Goal: Task Accomplishment & Management: Manage account settings

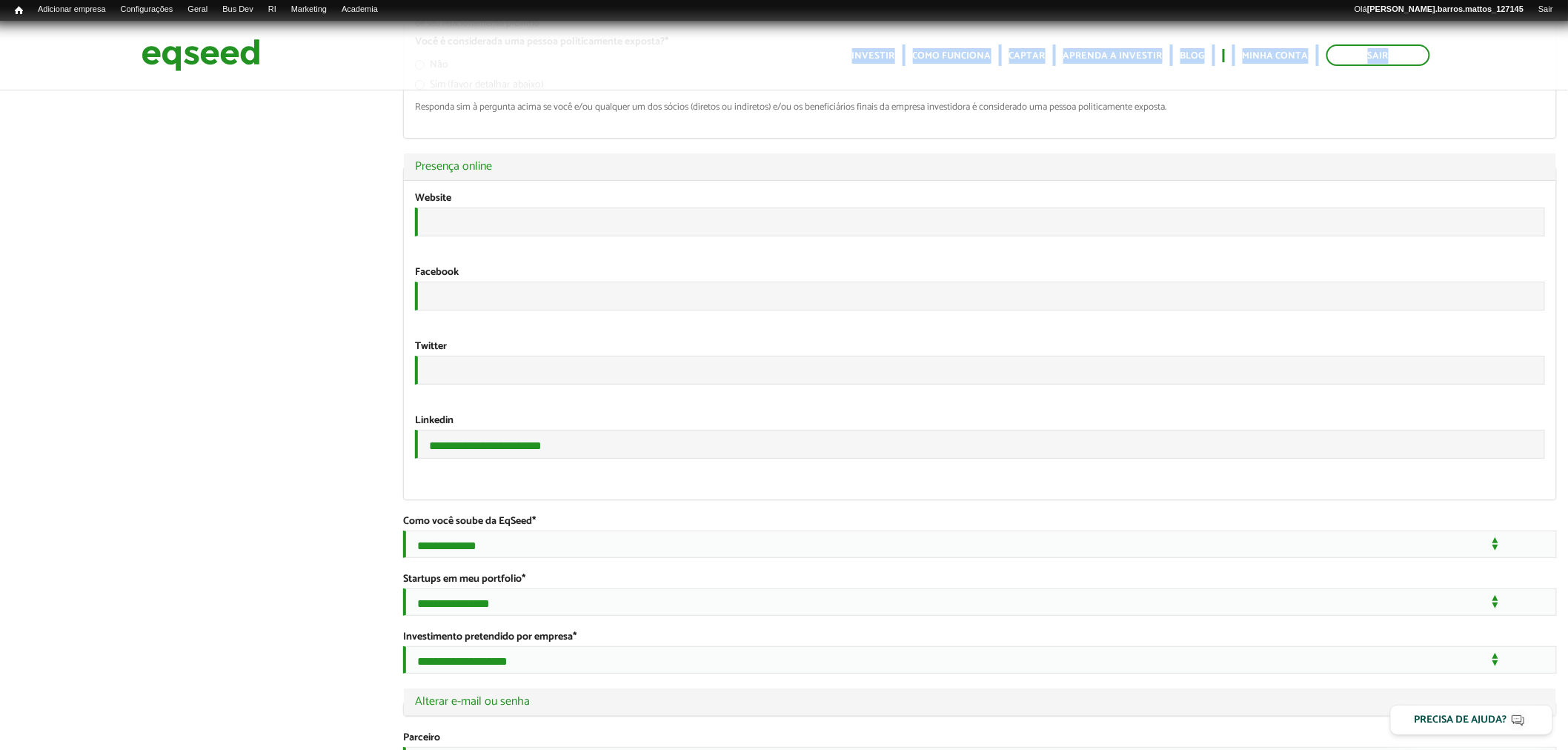
scroll to position [2649, 0]
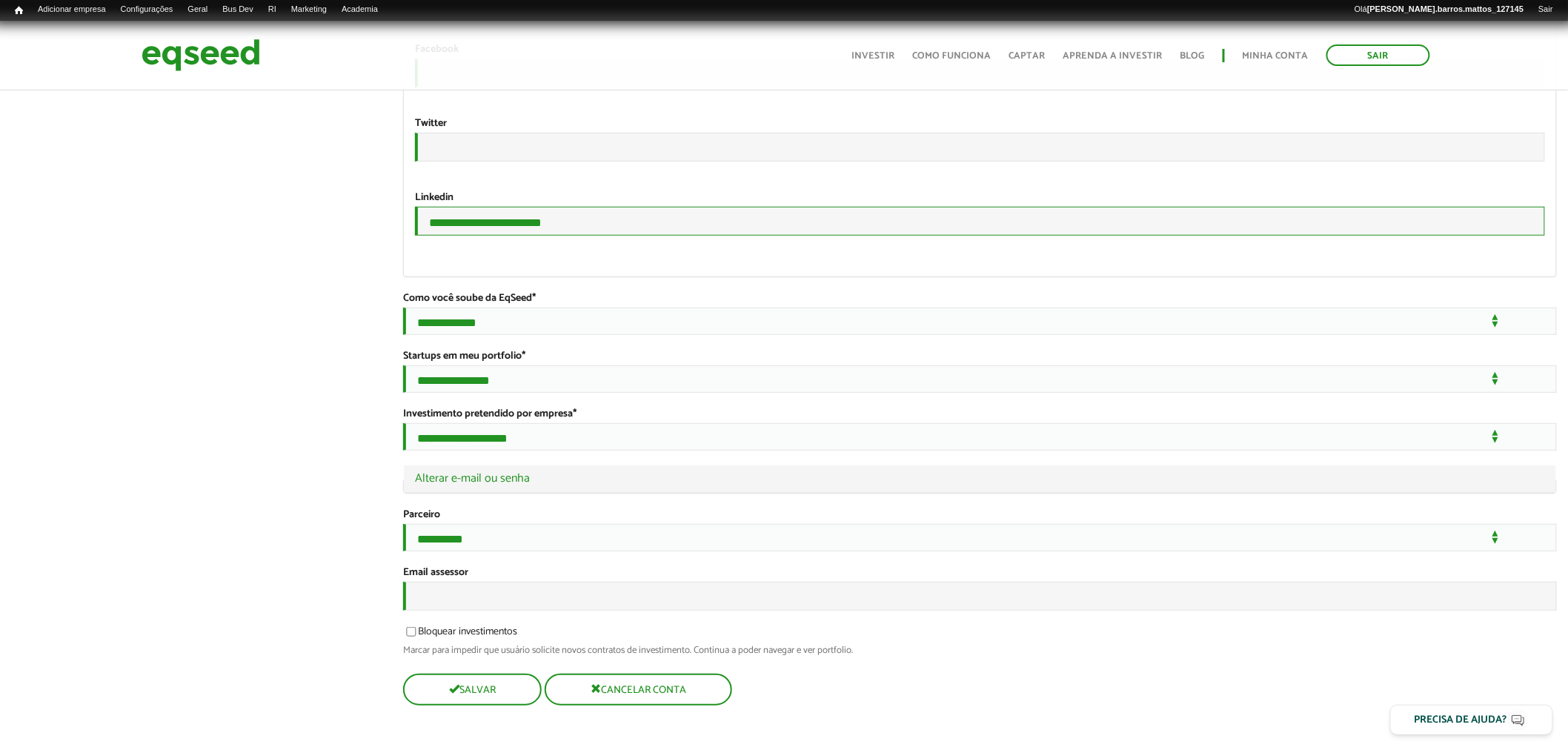
click at [552, 207] on input "**********" at bounding box center [980, 221] width 1130 height 29
click at [297, 24] on link "Usuários" at bounding box center [320, 26] width 119 height 15
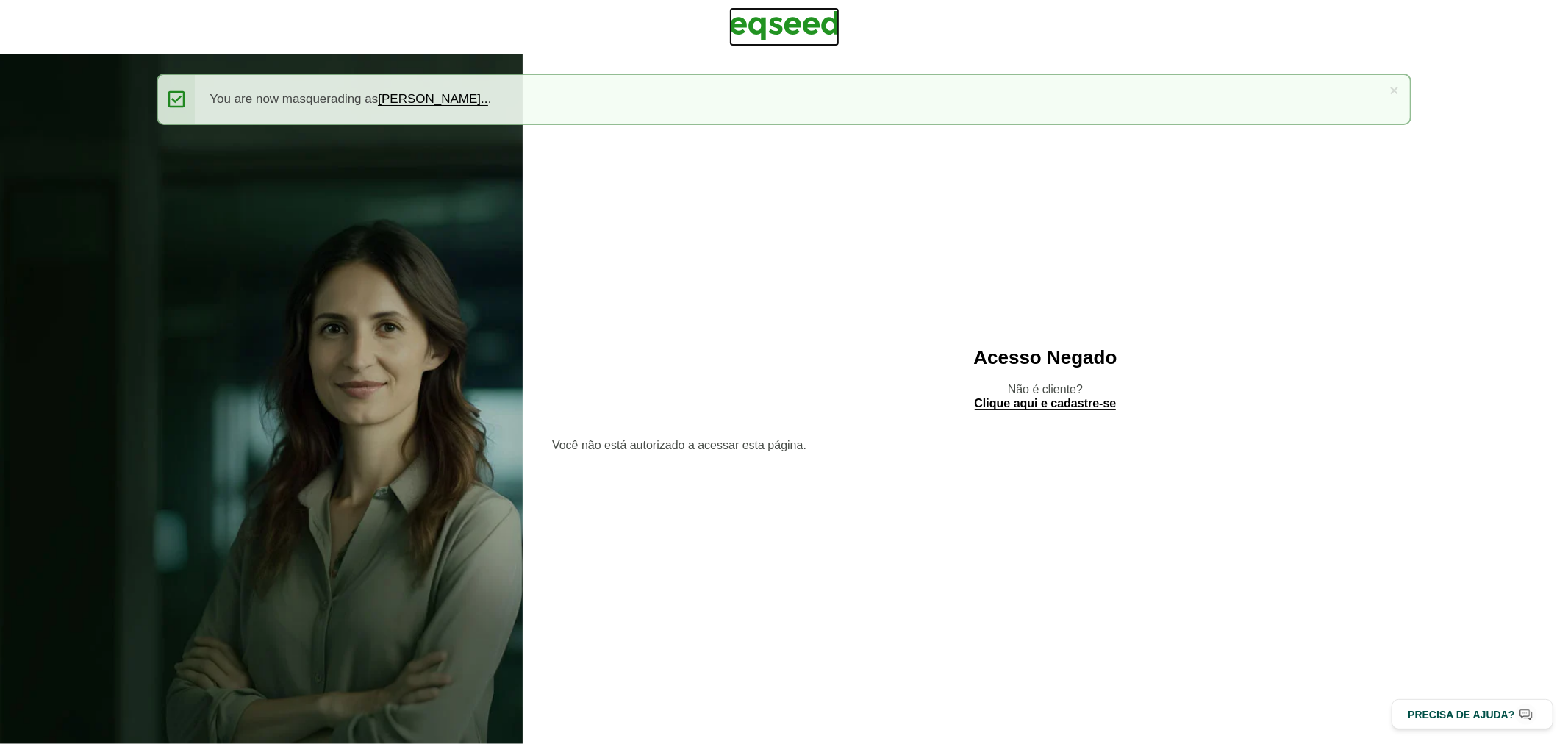
click at [790, 7] on img at bounding box center [785, 26] width 111 height 37
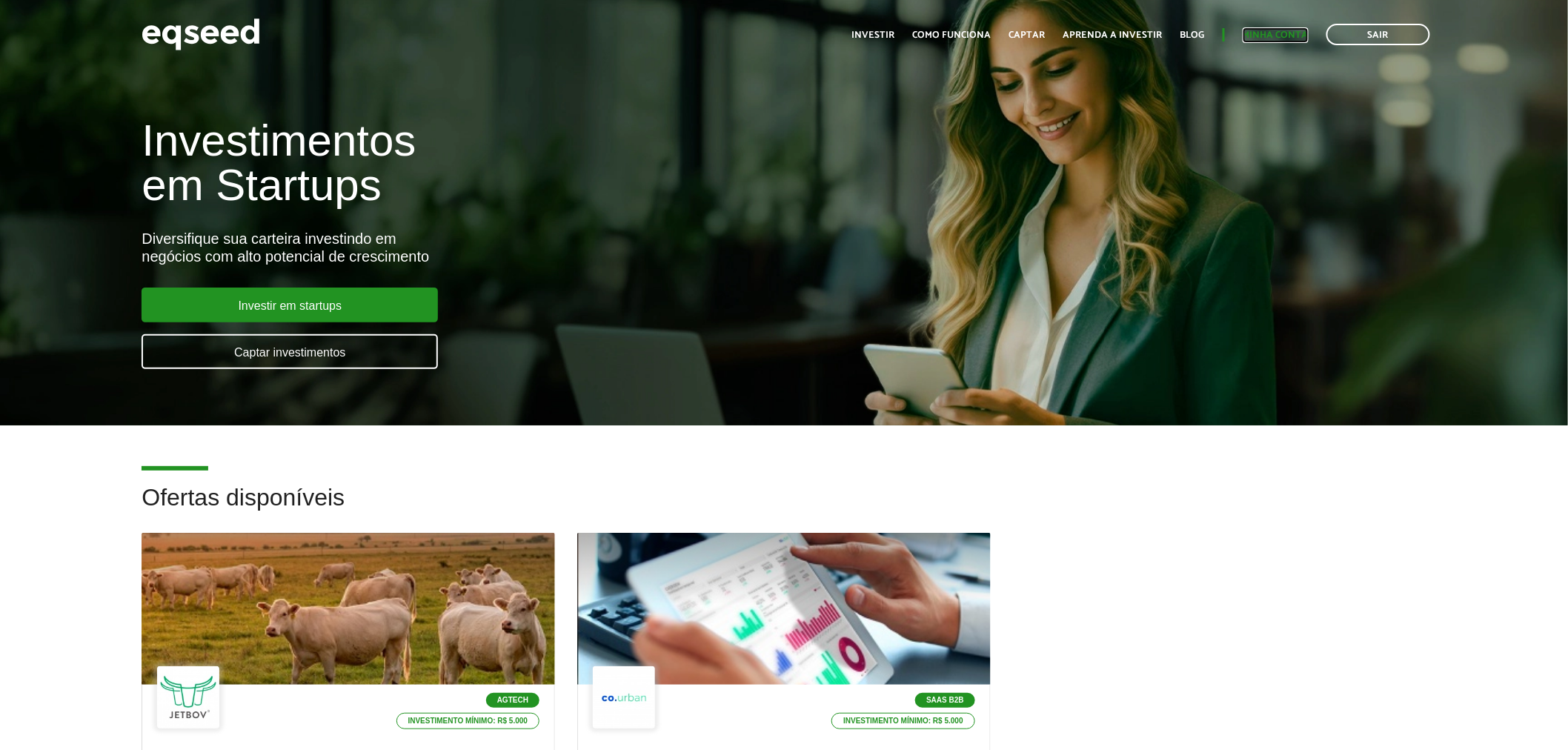
click at [1269, 35] on link "Minha conta" at bounding box center [1276, 36] width 66 height 10
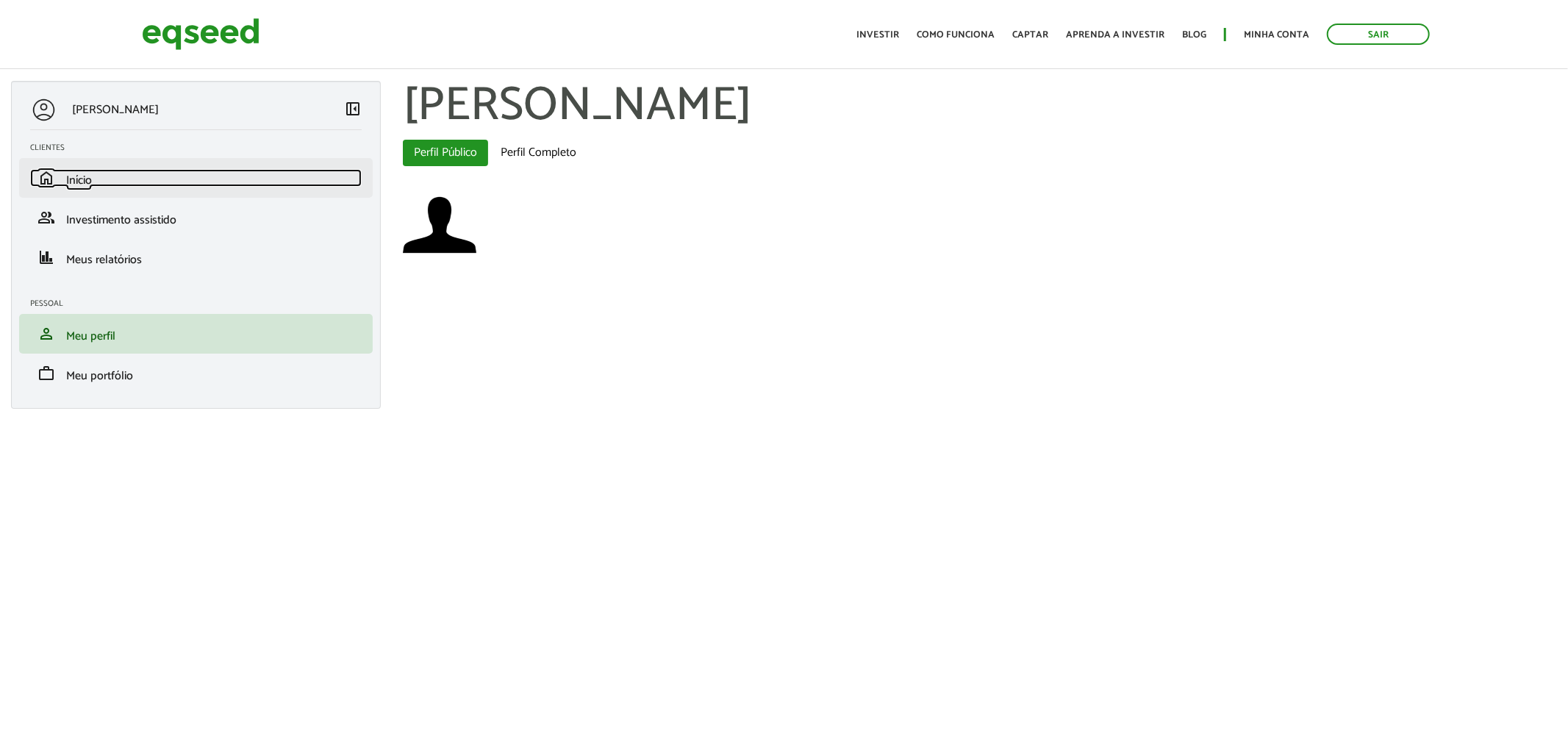
click at [121, 181] on link "home Início" at bounding box center [196, 178] width 332 height 18
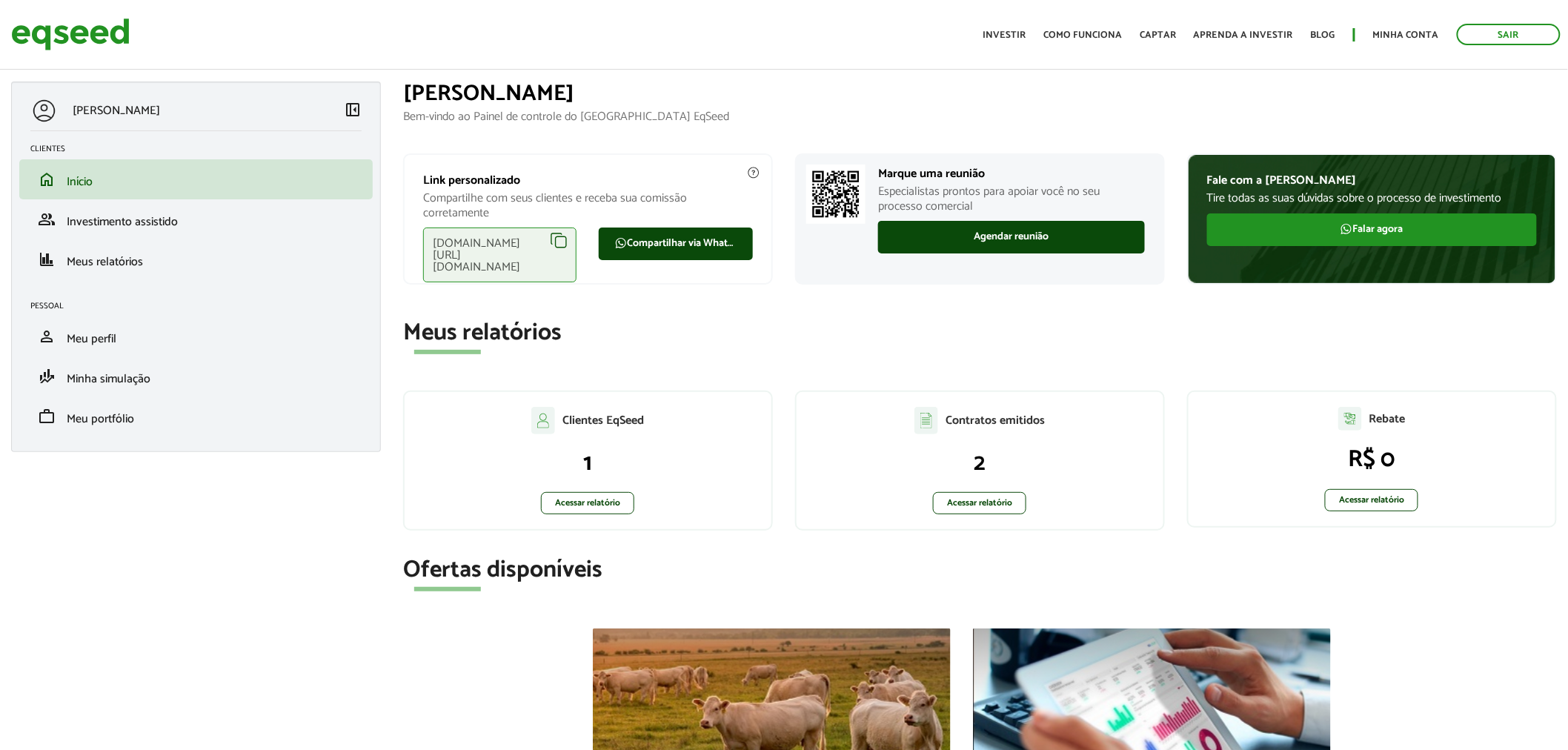
click at [566, 238] on div "[DOMAIN_NAME][URL][DOMAIN_NAME]" at bounding box center [500, 255] width 153 height 55
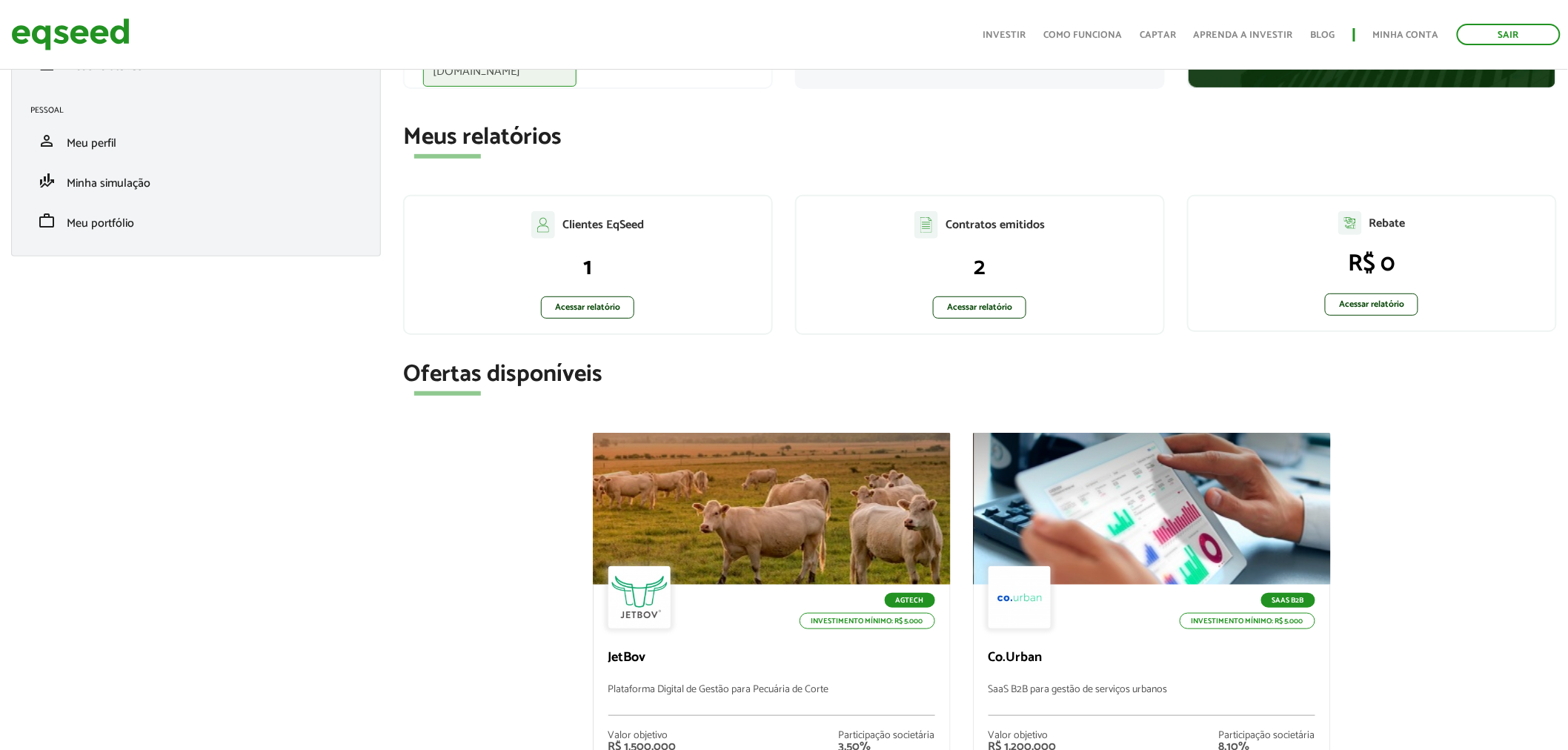
scroll to position [280, 0]
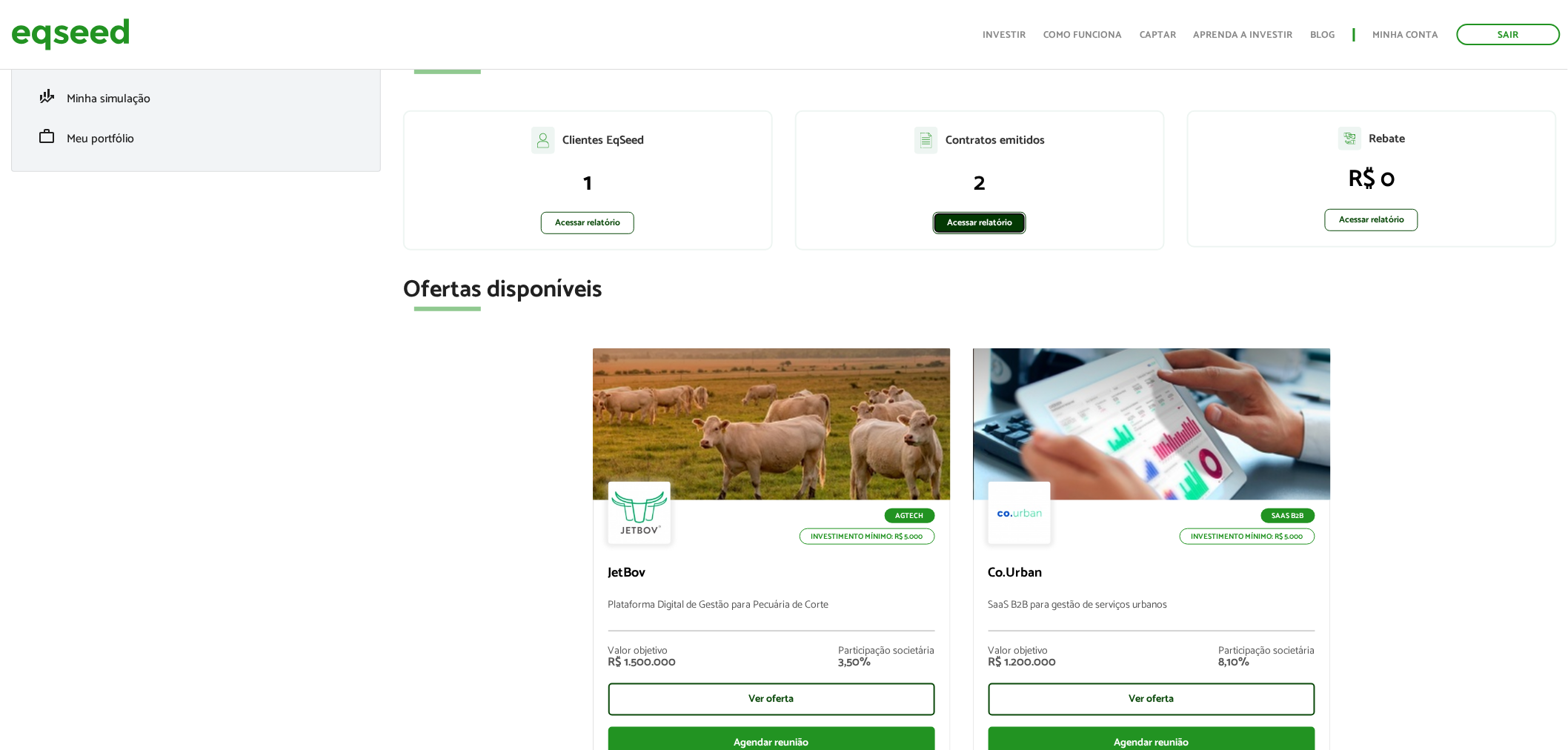
click at [978, 230] on link "Acessar relatório" at bounding box center [980, 223] width 94 height 23
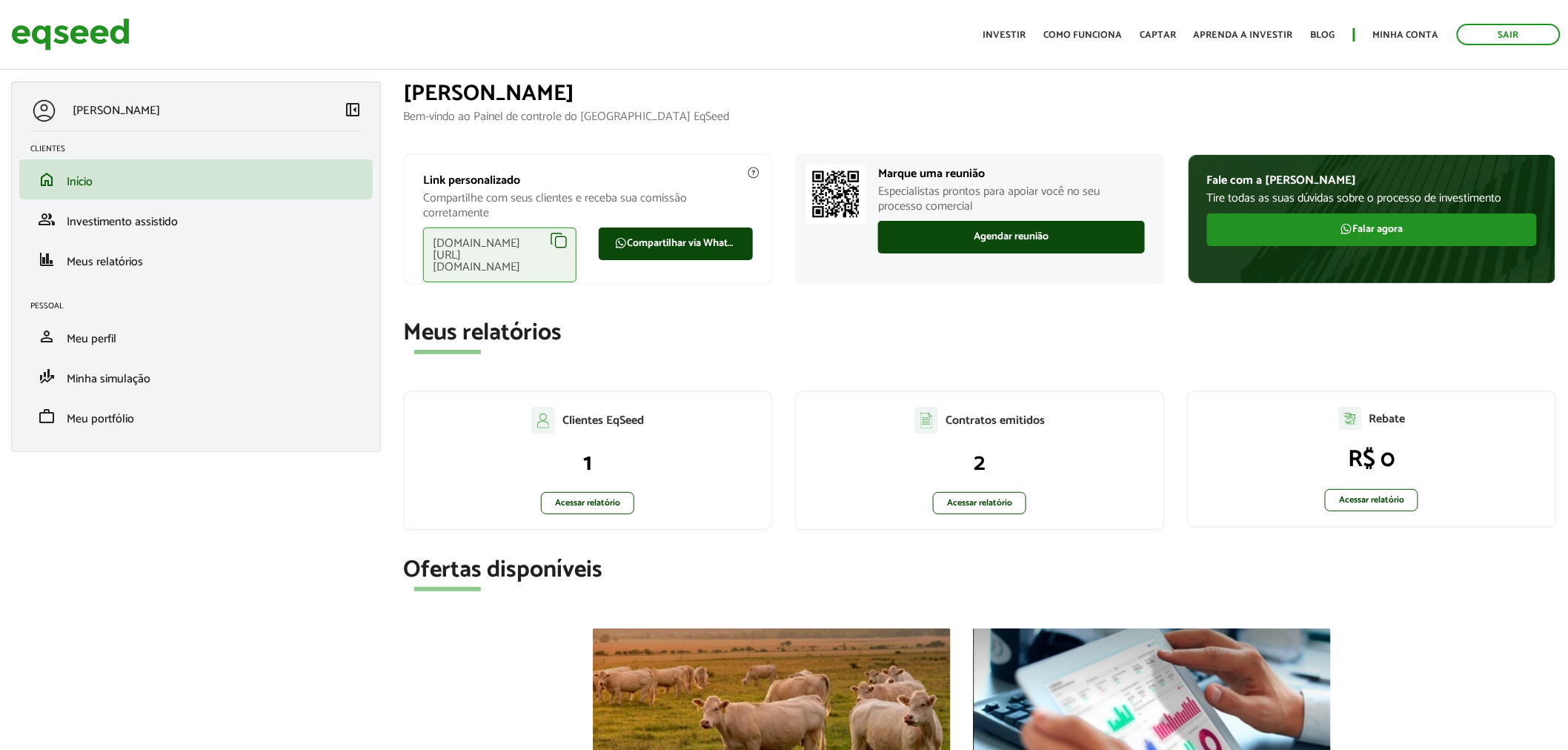
scroll to position [280, 0]
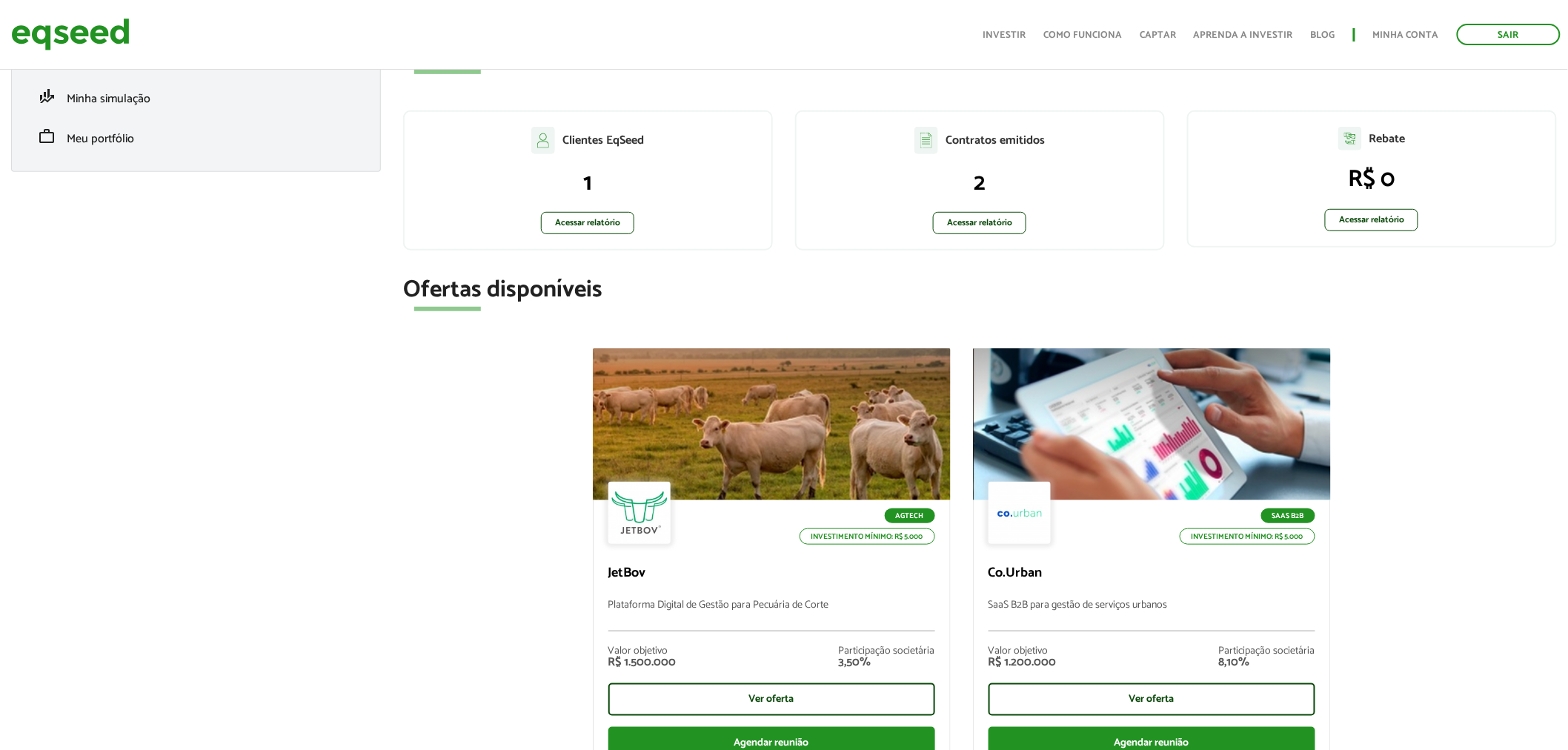
click at [540, 222] on p "Acessar relatório" at bounding box center [587, 223] width 337 height 23
click at [553, 224] on link "Acessar relatório" at bounding box center [587, 223] width 94 height 23
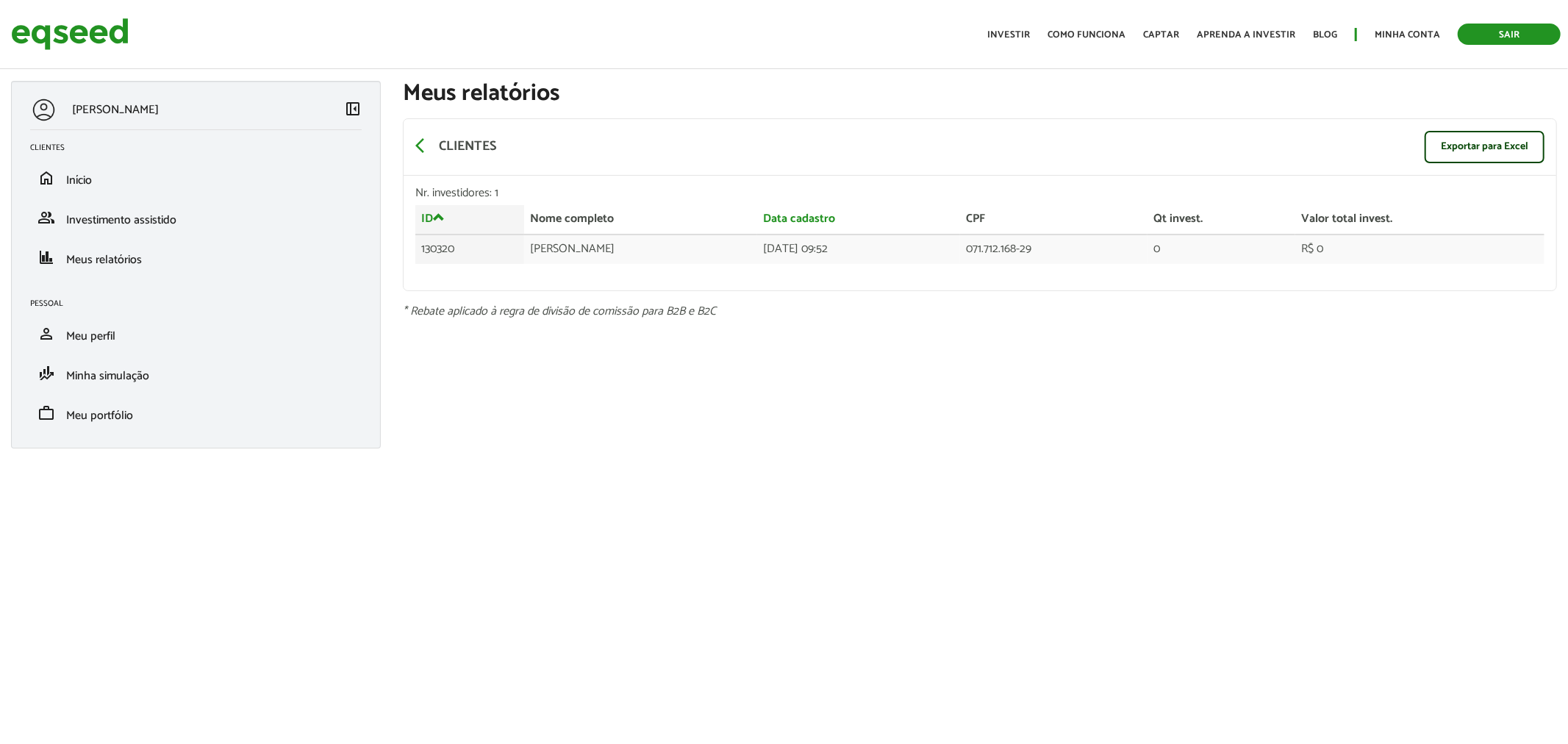
click at [1511, 31] on link "Sair" at bounding box center [1509, 34] width 103 height 22
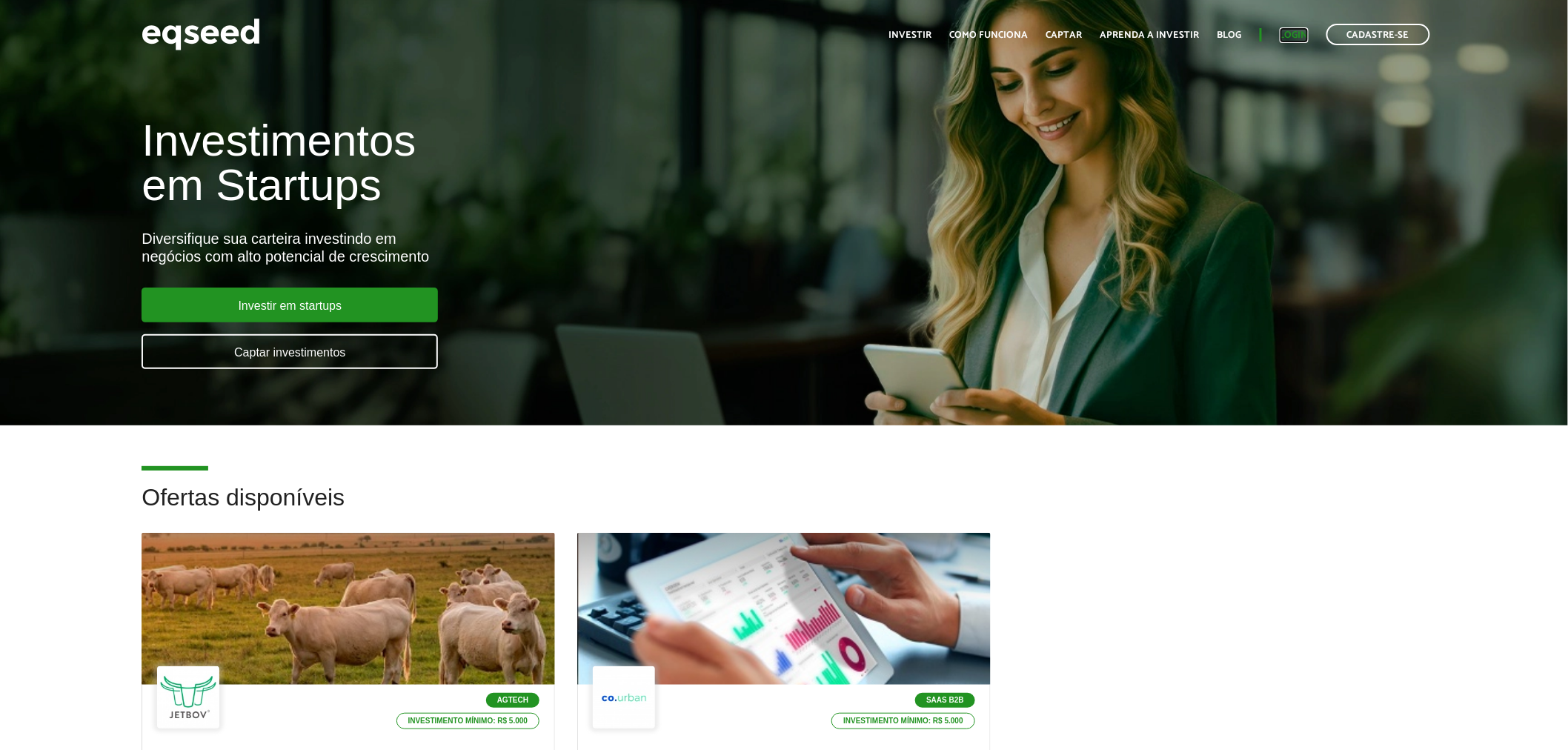
click at [1290, 37] on link "Login" at bounding box center [1294, 36] width 29 height 10
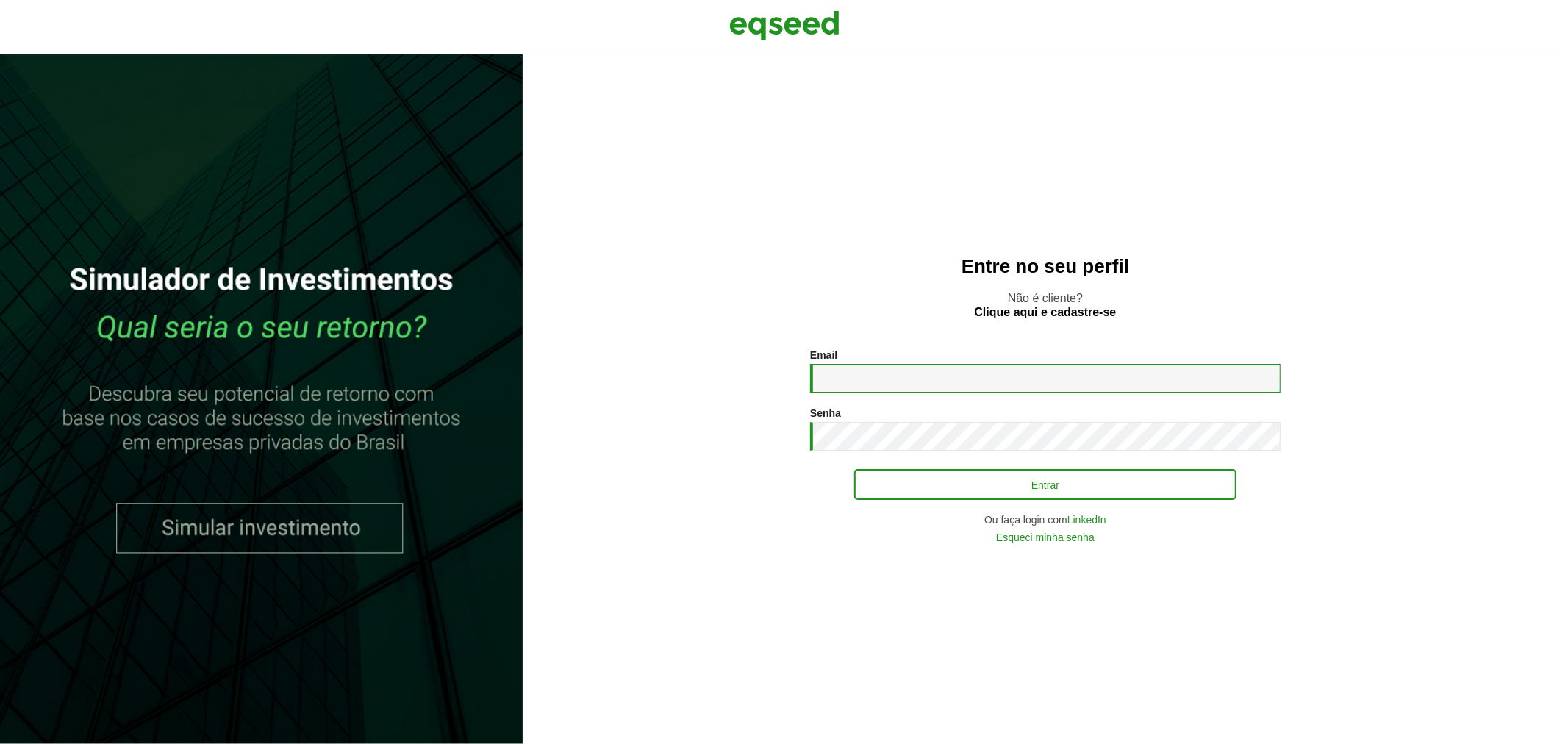
type input "**********"
click at [922, 491] on button "Entrar" at bounding box center [1045, 484] width 382 height 28
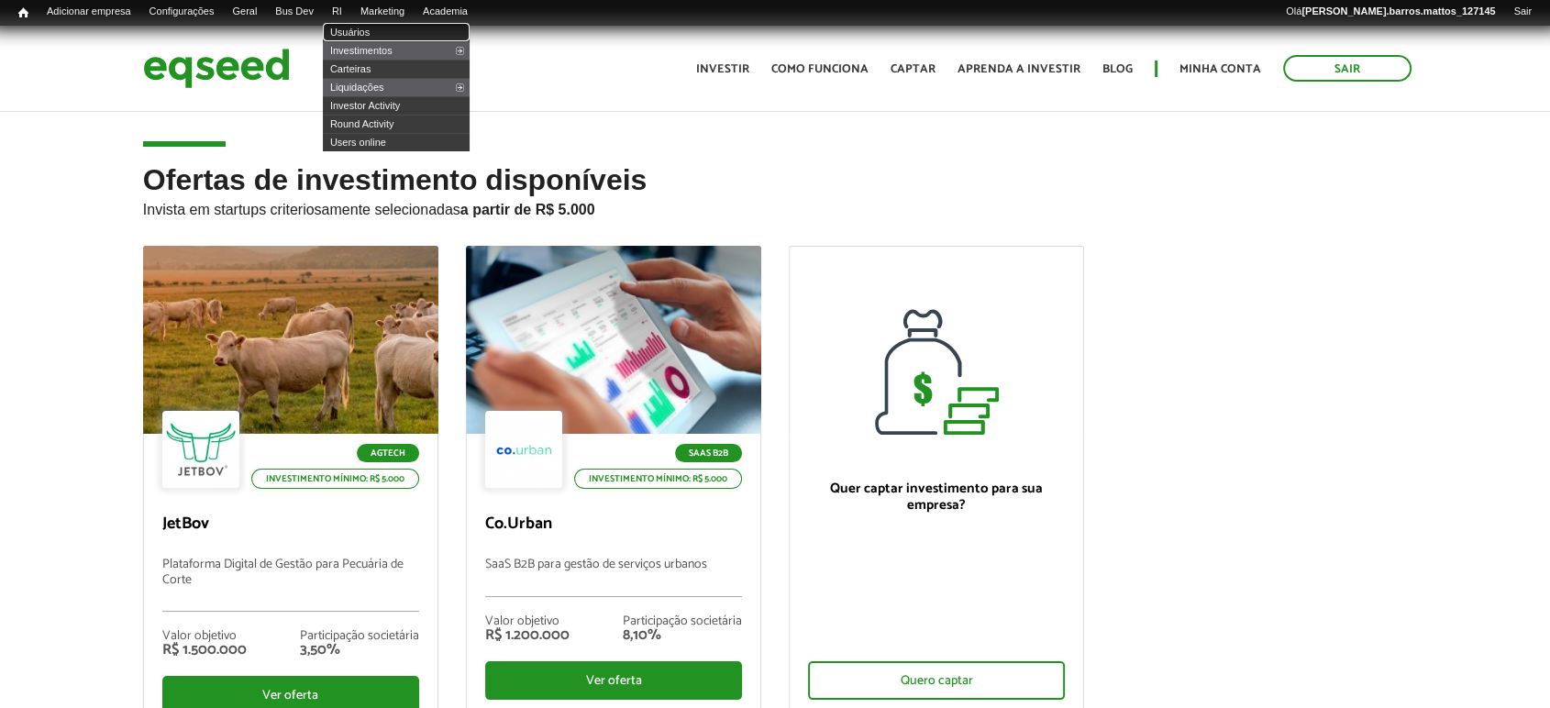
click at [365, 30] on link "Usuários" at bounding box center [396, 32] width 147 height 18
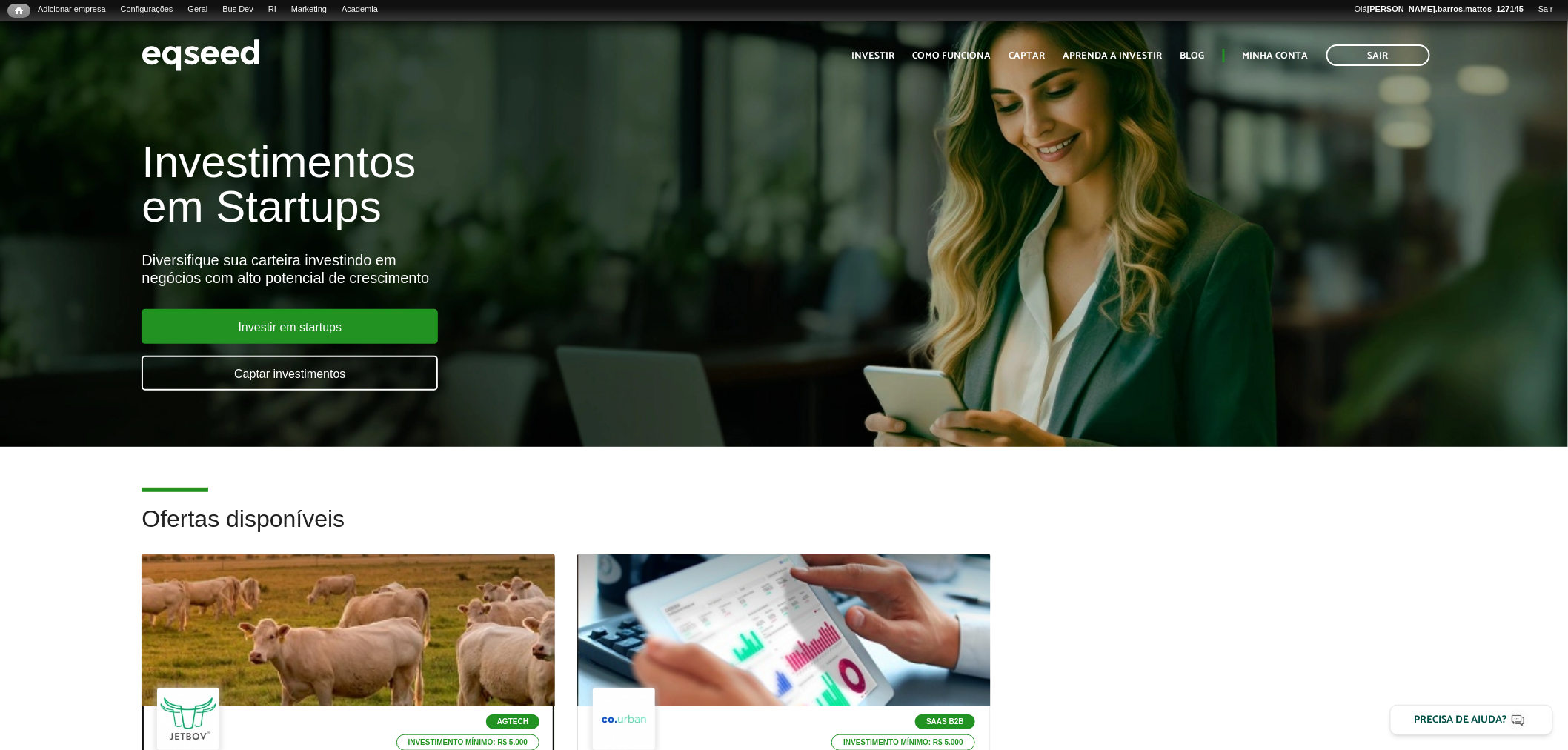
click at [348, 571] on div at bounding box center [349, 631] width 496 height 183
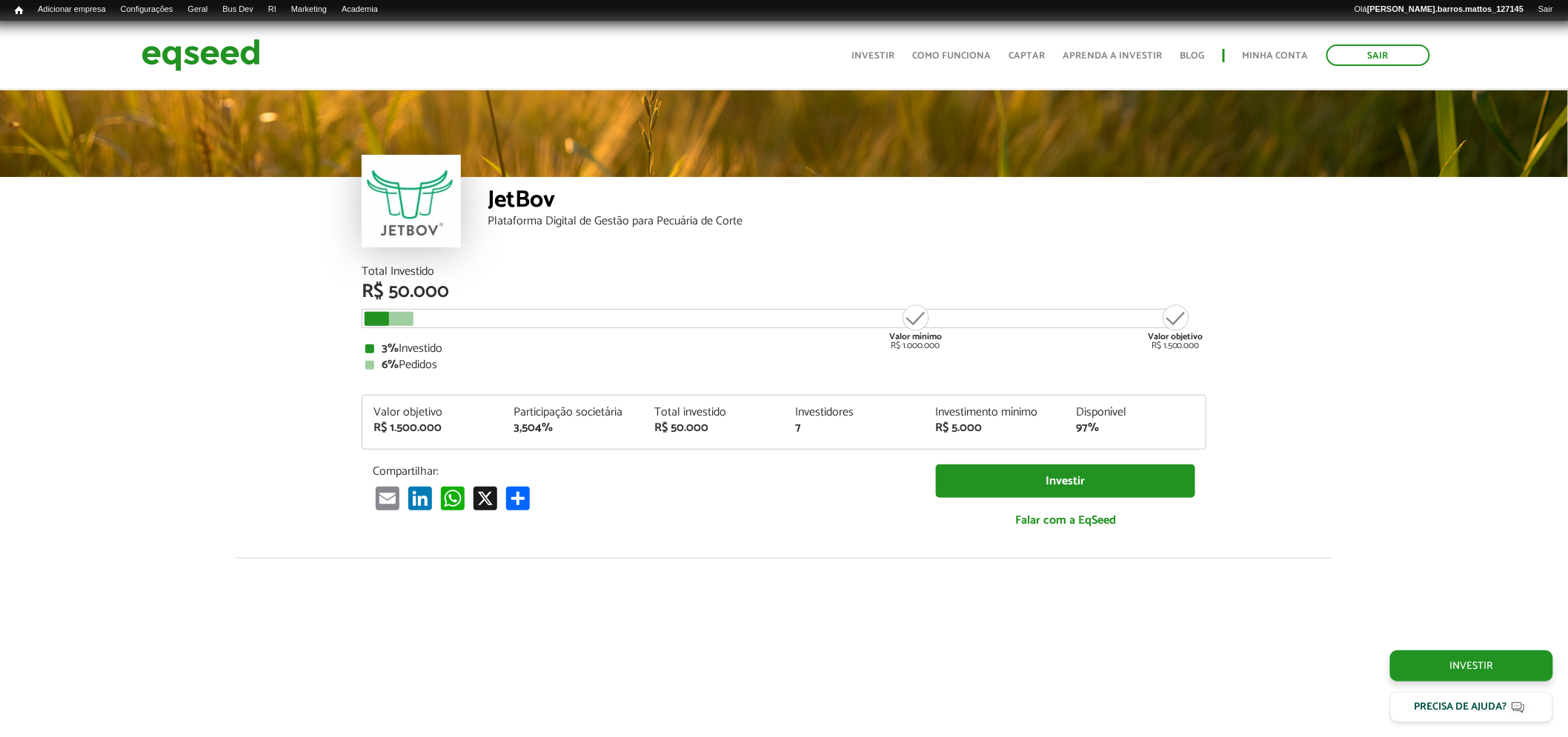
scroll to position [1101, 0]
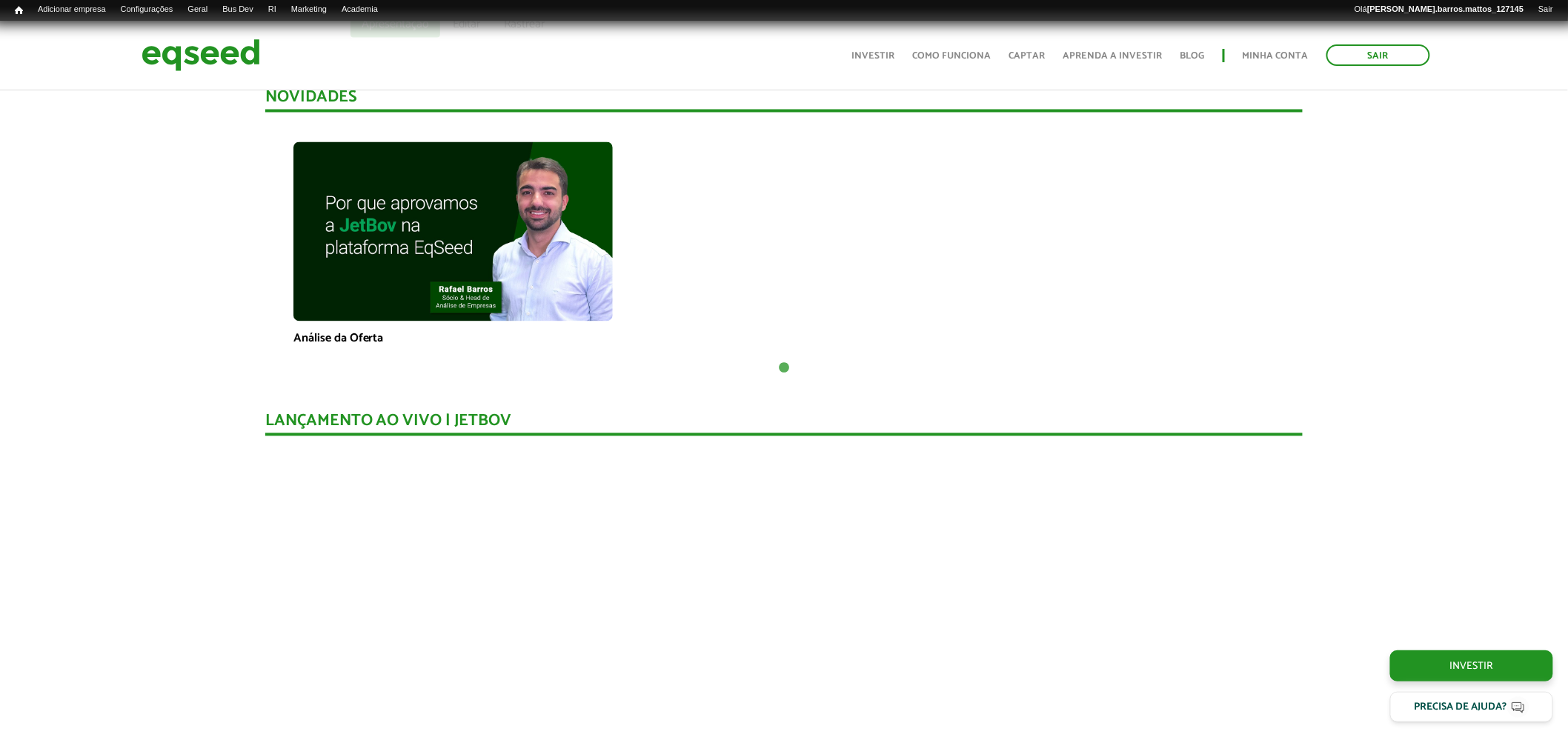
drag, startPoint x: 1579, startPoint y: 86, endPoint x: 1559, endPoint y: 212, distance: 127.6
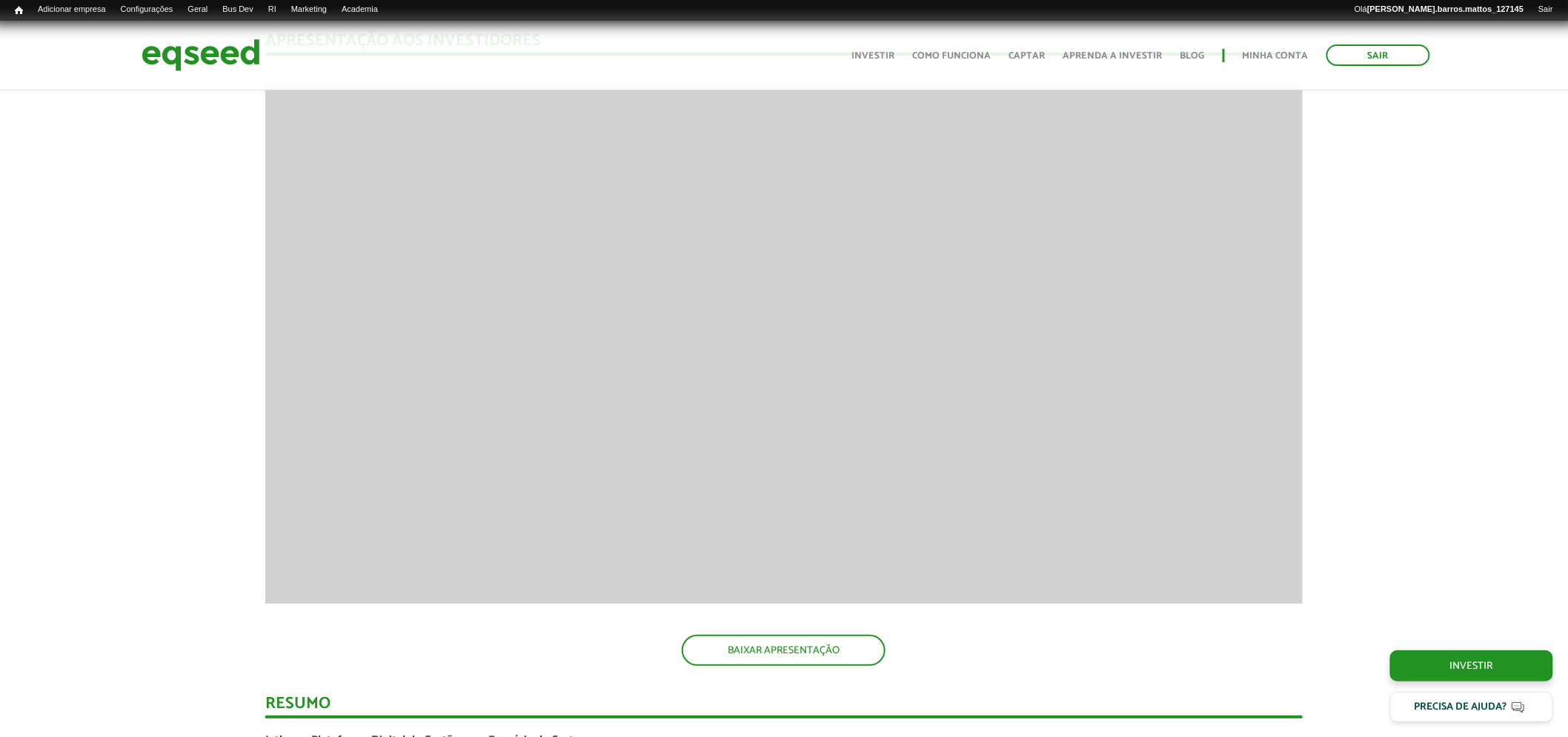
scroll to position [2068, 0]
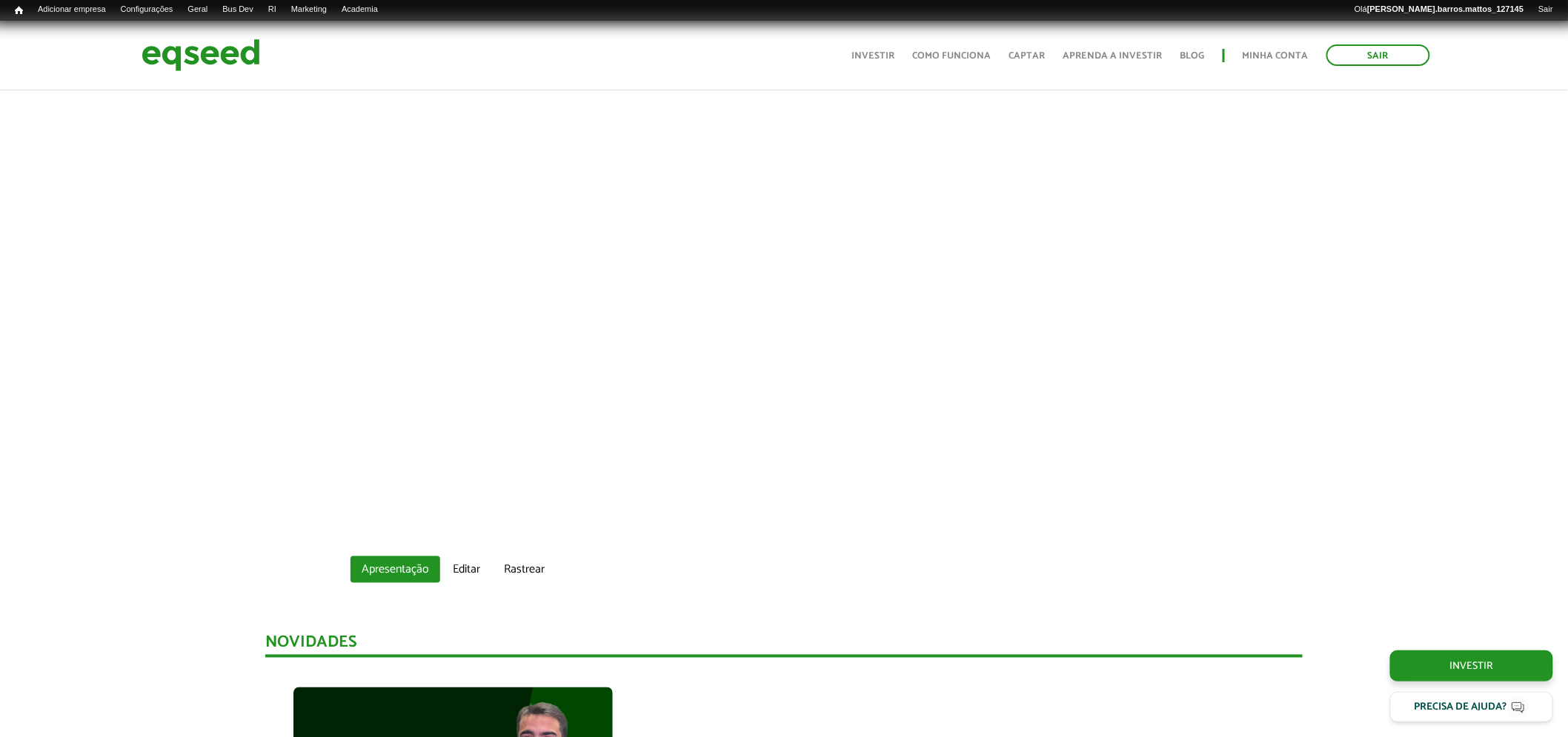
scroll to position [0, 0]
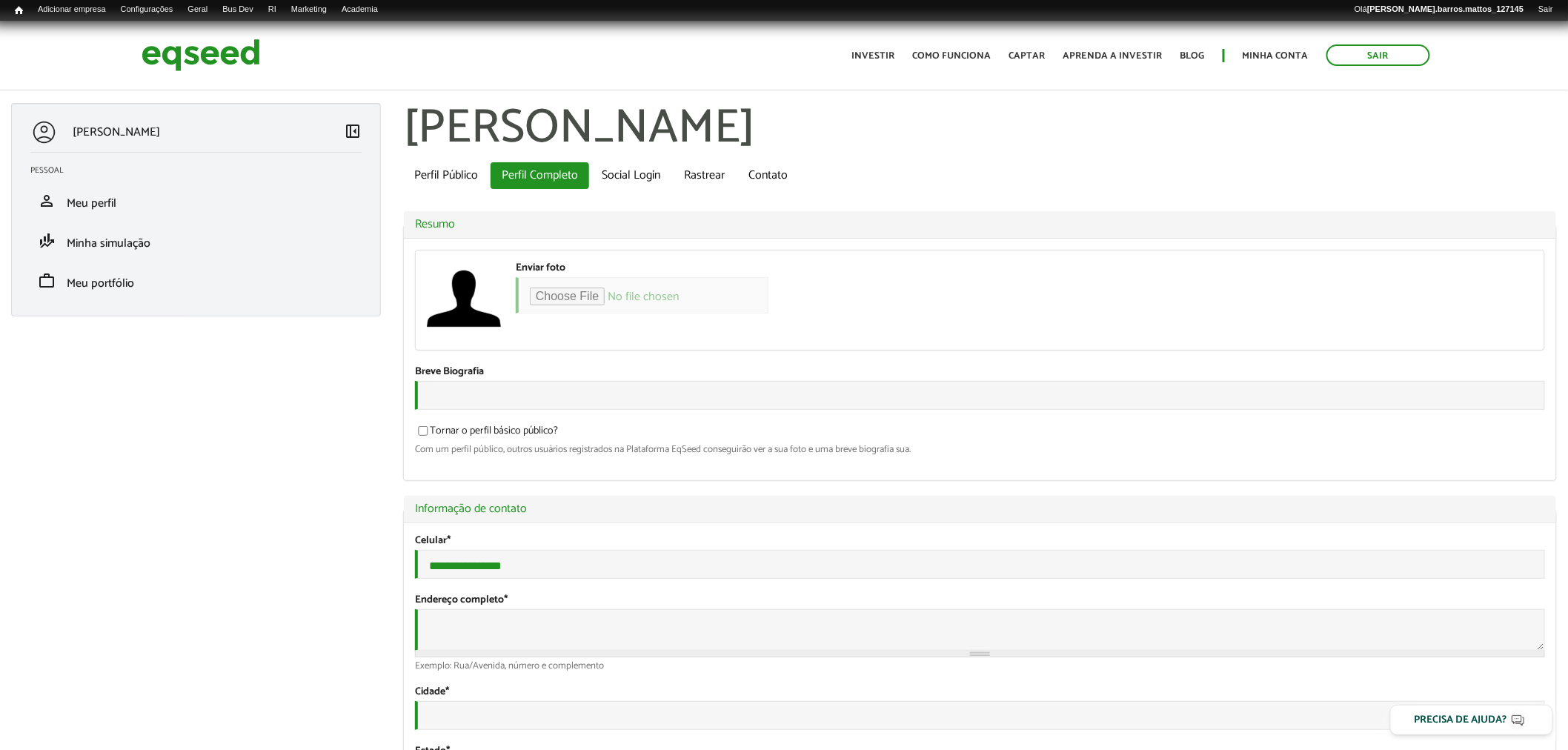
type input "**********"
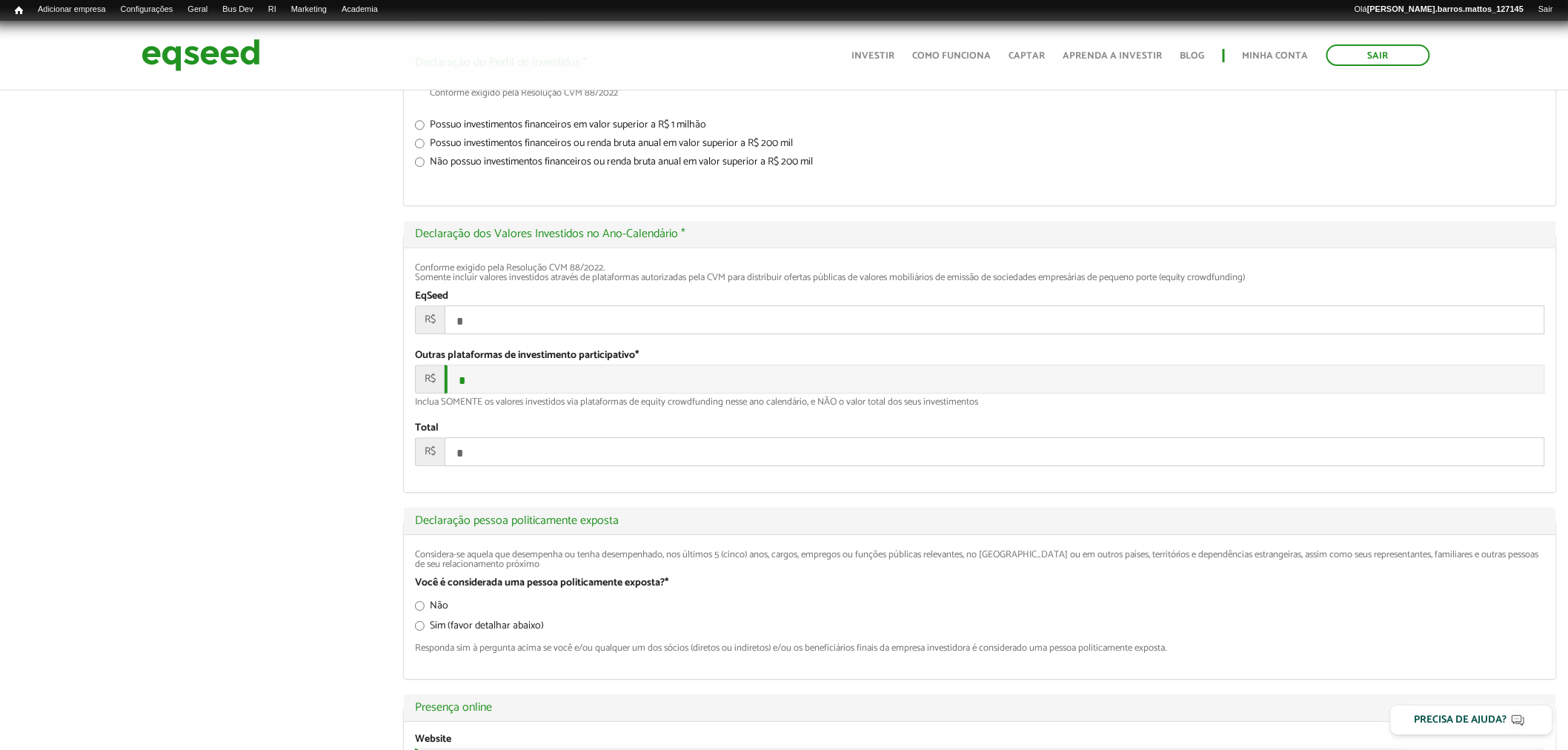
scroll to position [2555, 0]
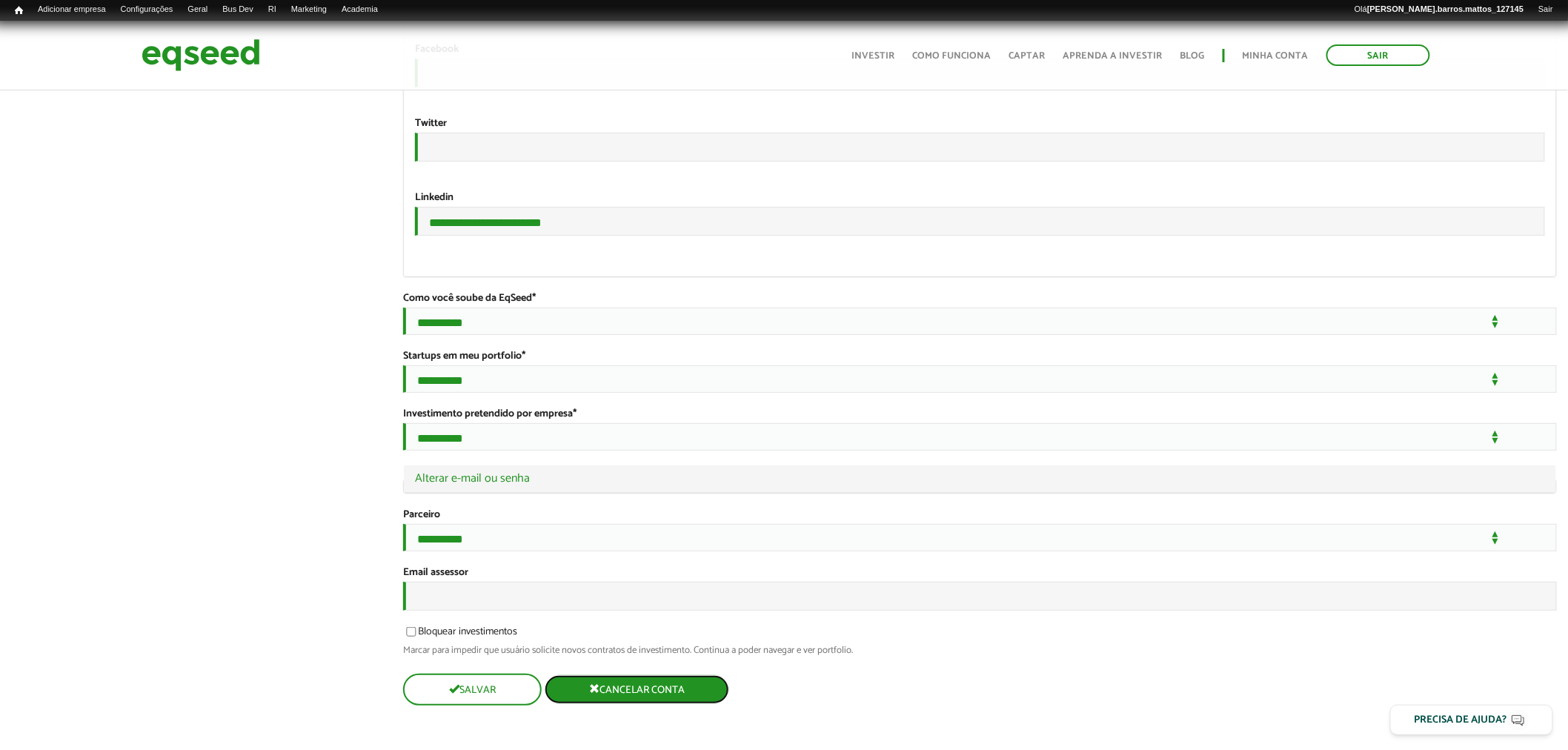
click at [649, 704] on button "Cancelar conta" at bounding box center [637, 689] width 184 height 29
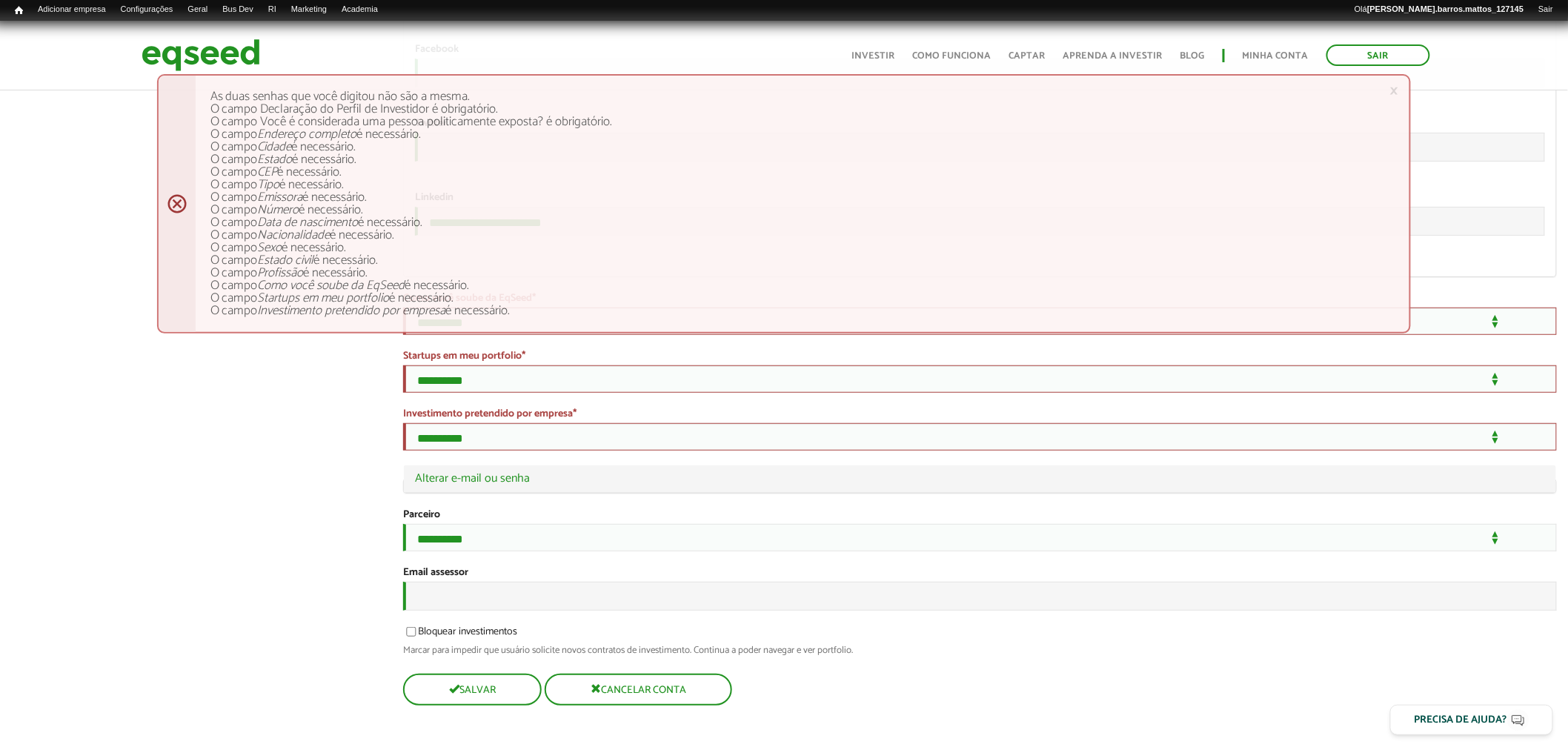
scroll to position [2555, 0]
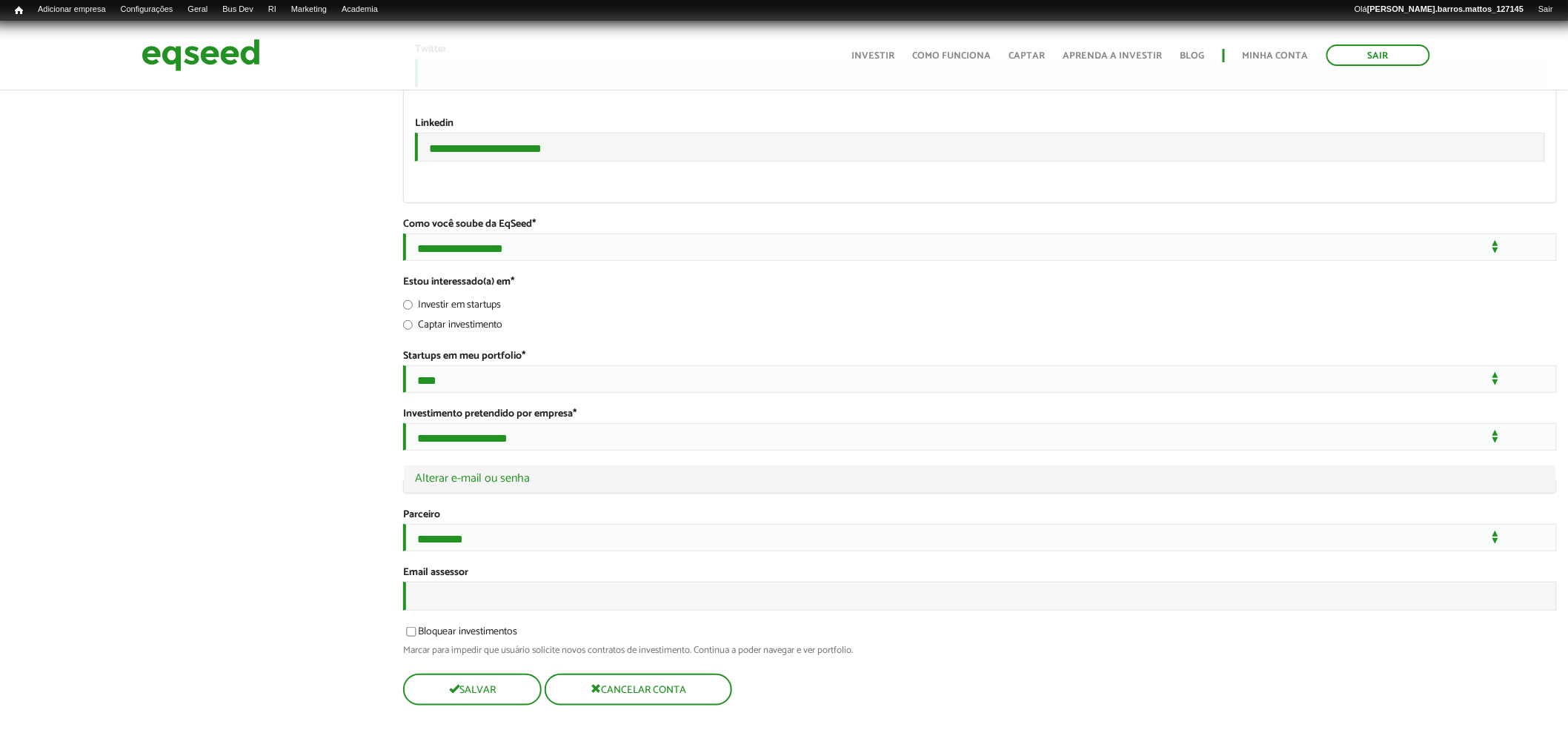
drag, startPoint x: 574, startPoint y: 132, endPoint x: 565, endPoint y: 129, distance: 9.5
drag, startPoint x: 565, startPoint y: 129, endPoint x: 537, endPoint y: 130, distance: 28.0
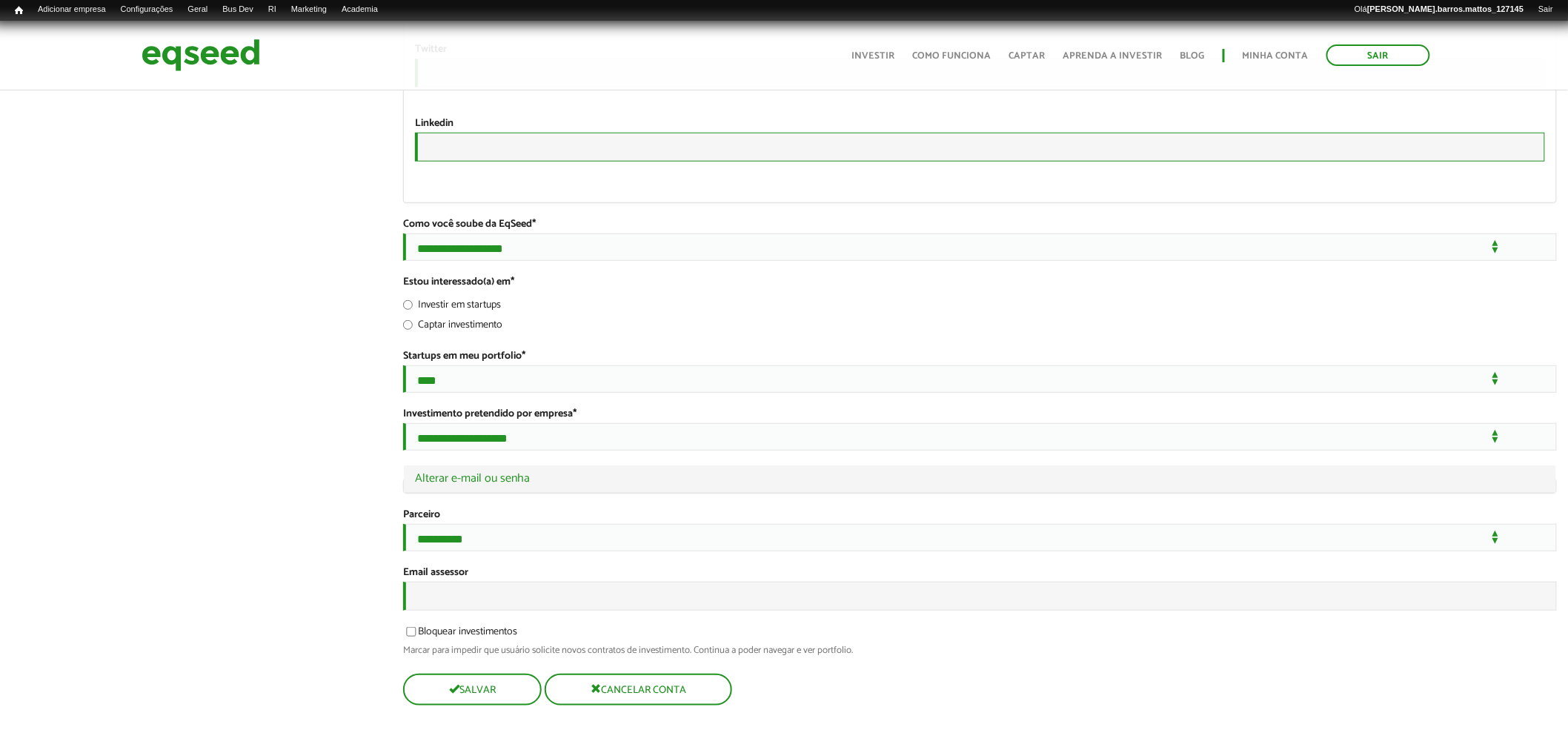
click at [537, 133] on input "URL" at bounding box center [980, 147] width 1130 height 29
click at [524, 605] on input "Email assessor" at bounding box center [980, 596] width 1154 height 29
click at [529, 611] on input "Email assessor" at bounding box center [980, 596] width 1154 height 29
type input "**********"
click at [464, 704] on button "Salvar" at bounding box center [471, 689] width 136 height 29
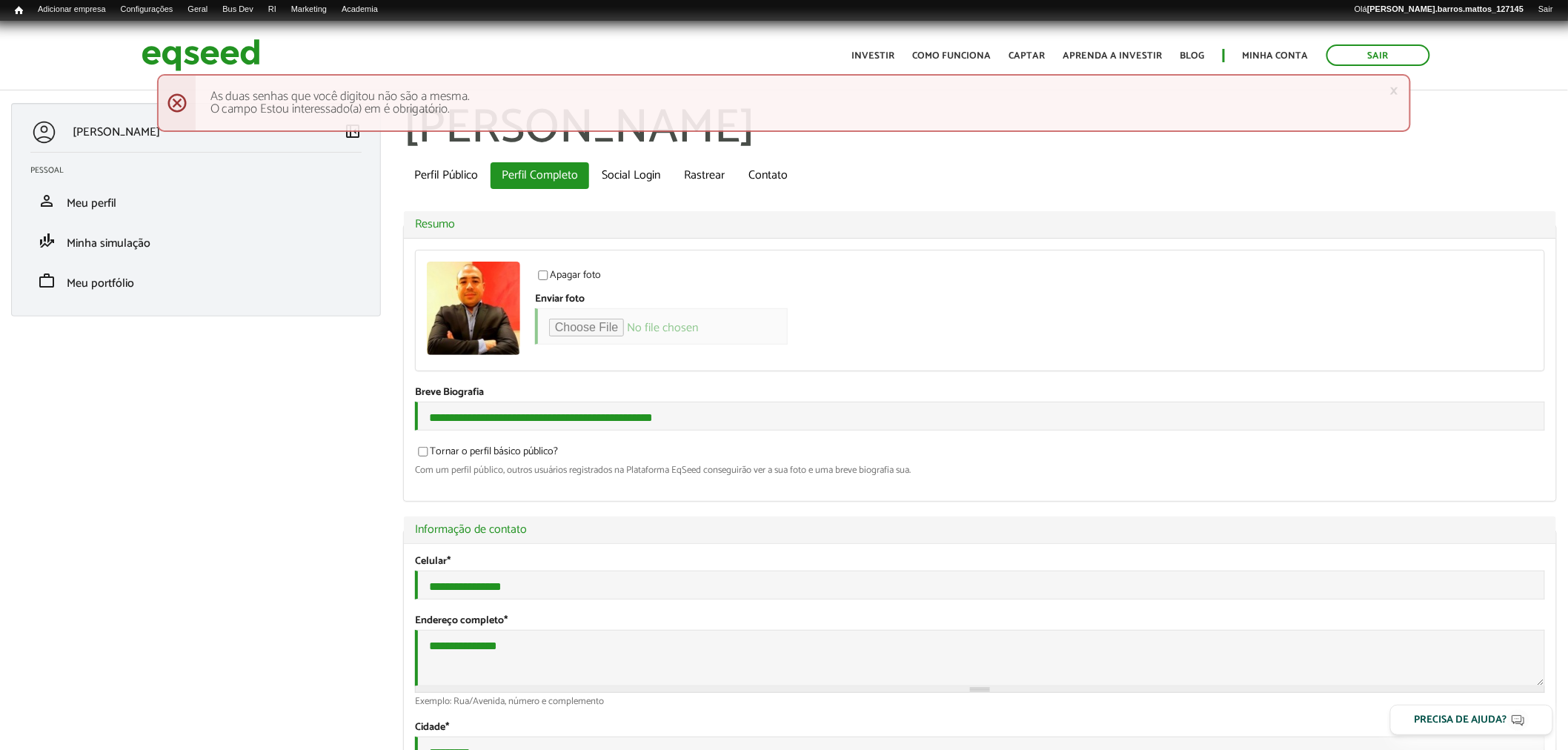
type input "**********"
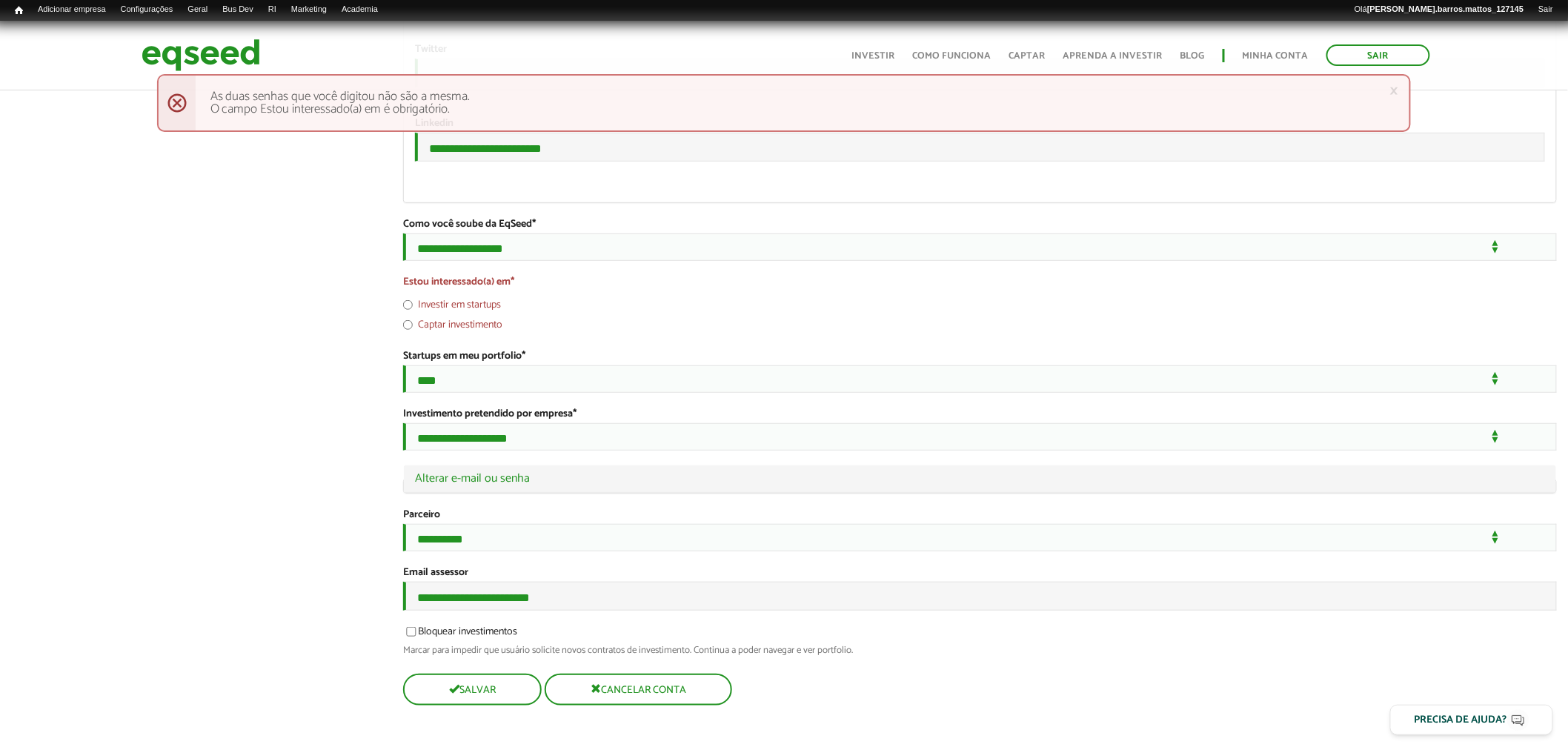
scroll to position [2644, 0]
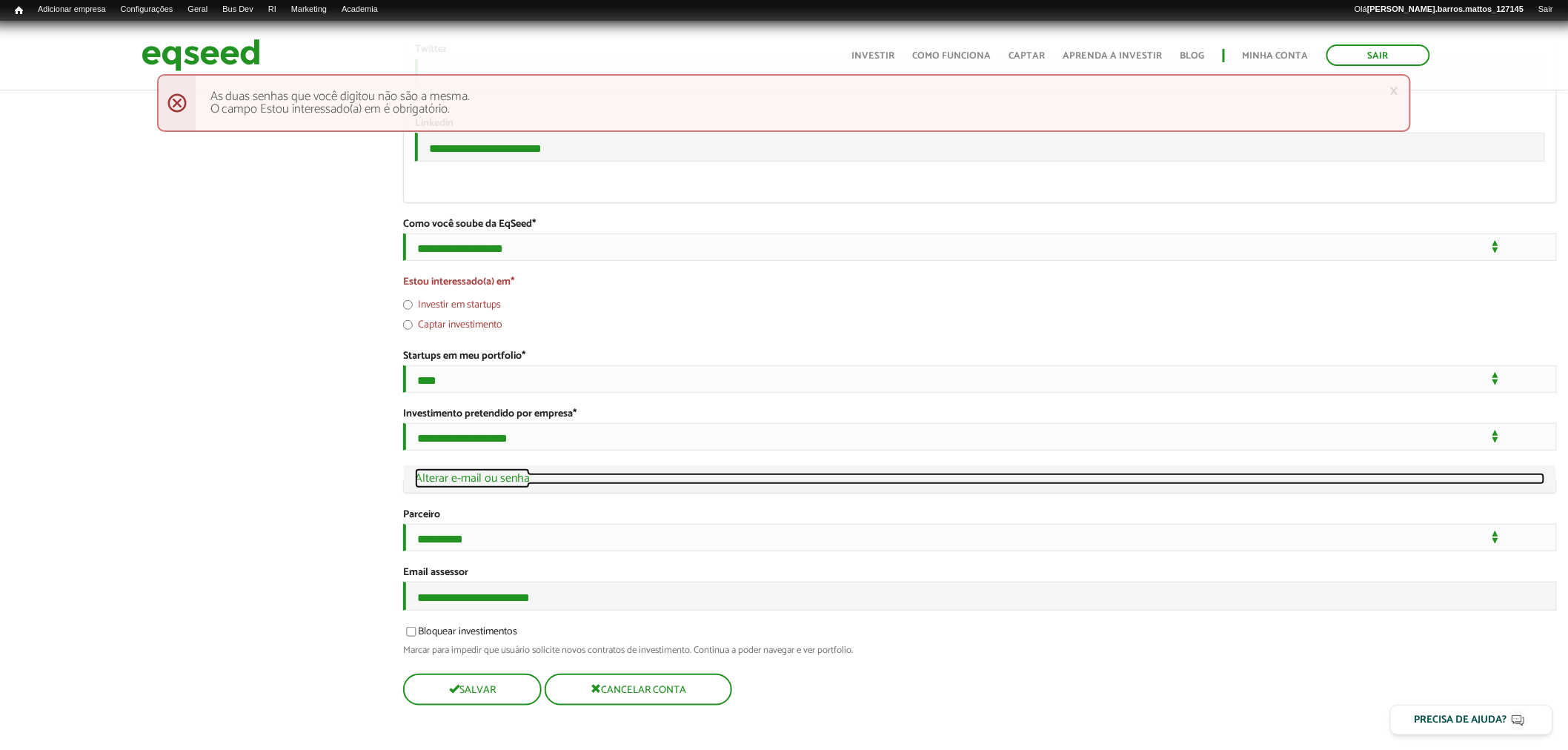
click at [483, 485] on link "Ocultar Alterar e-mail ou senha" at bounding box center [980, 478] width 1130 height 12
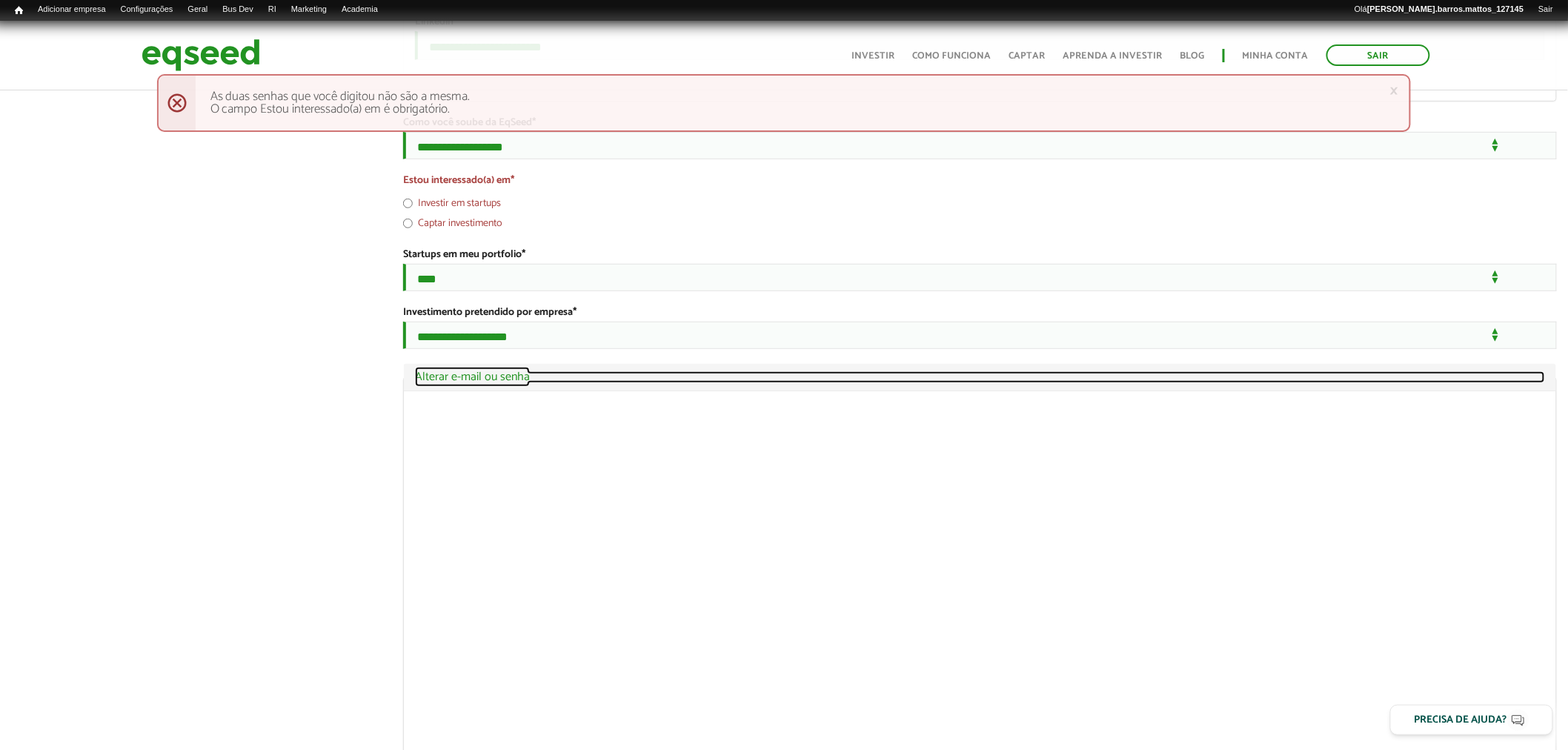
scroll to position [2929, 0]
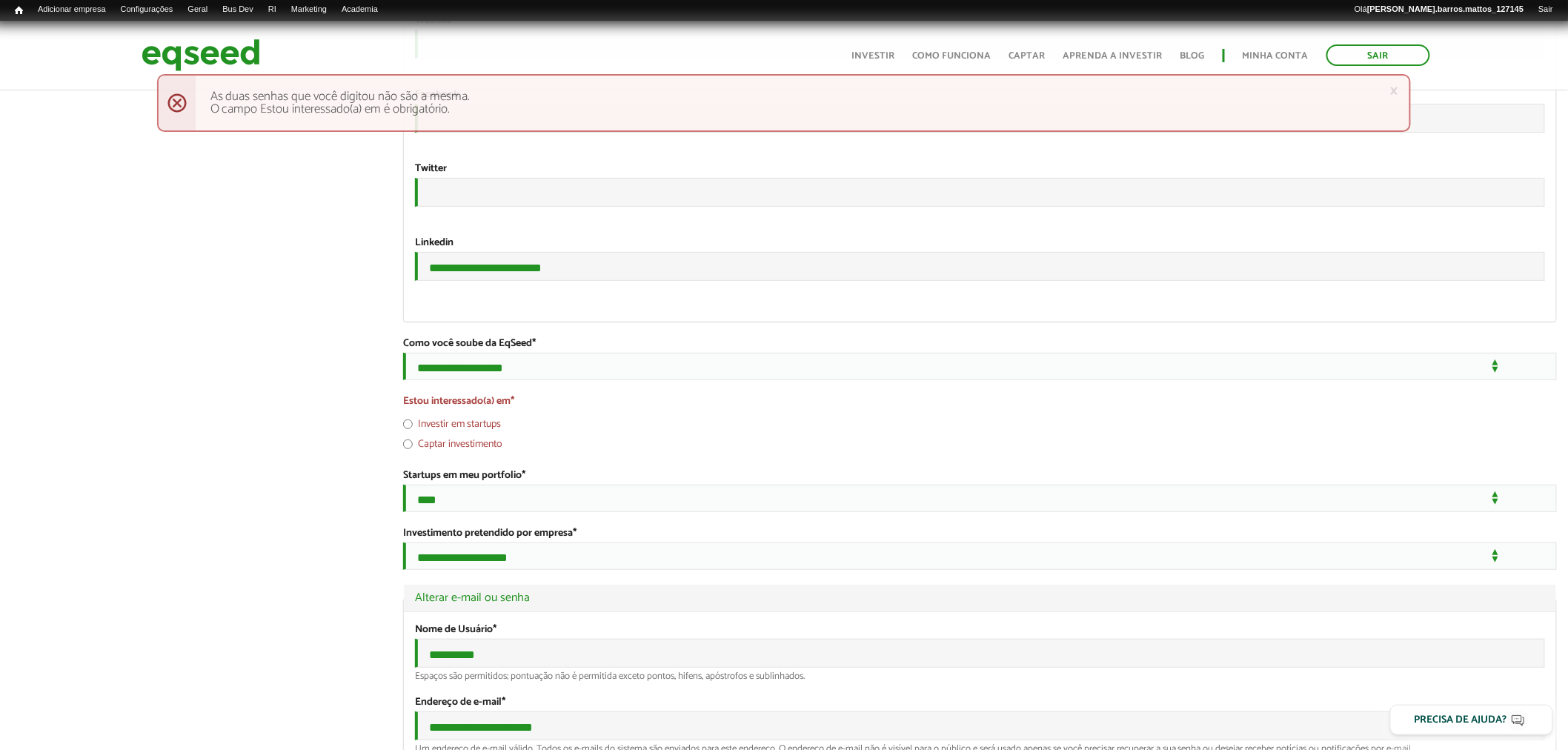
scroll to position [2410, 0]
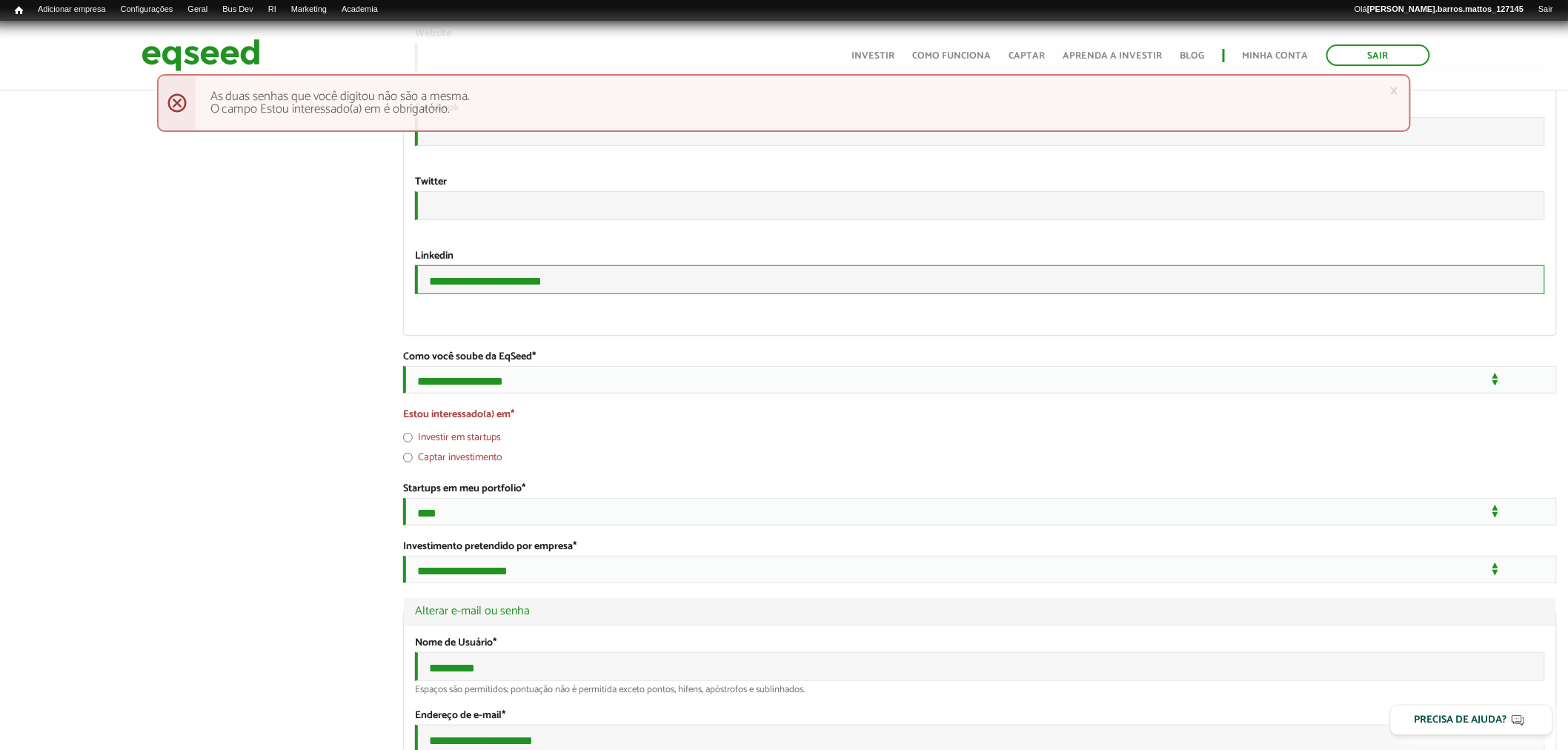
drag, startPoint x: 666, startPoint y: 425, endPoint x: 224, endPoint y: 411, distance: 442.2
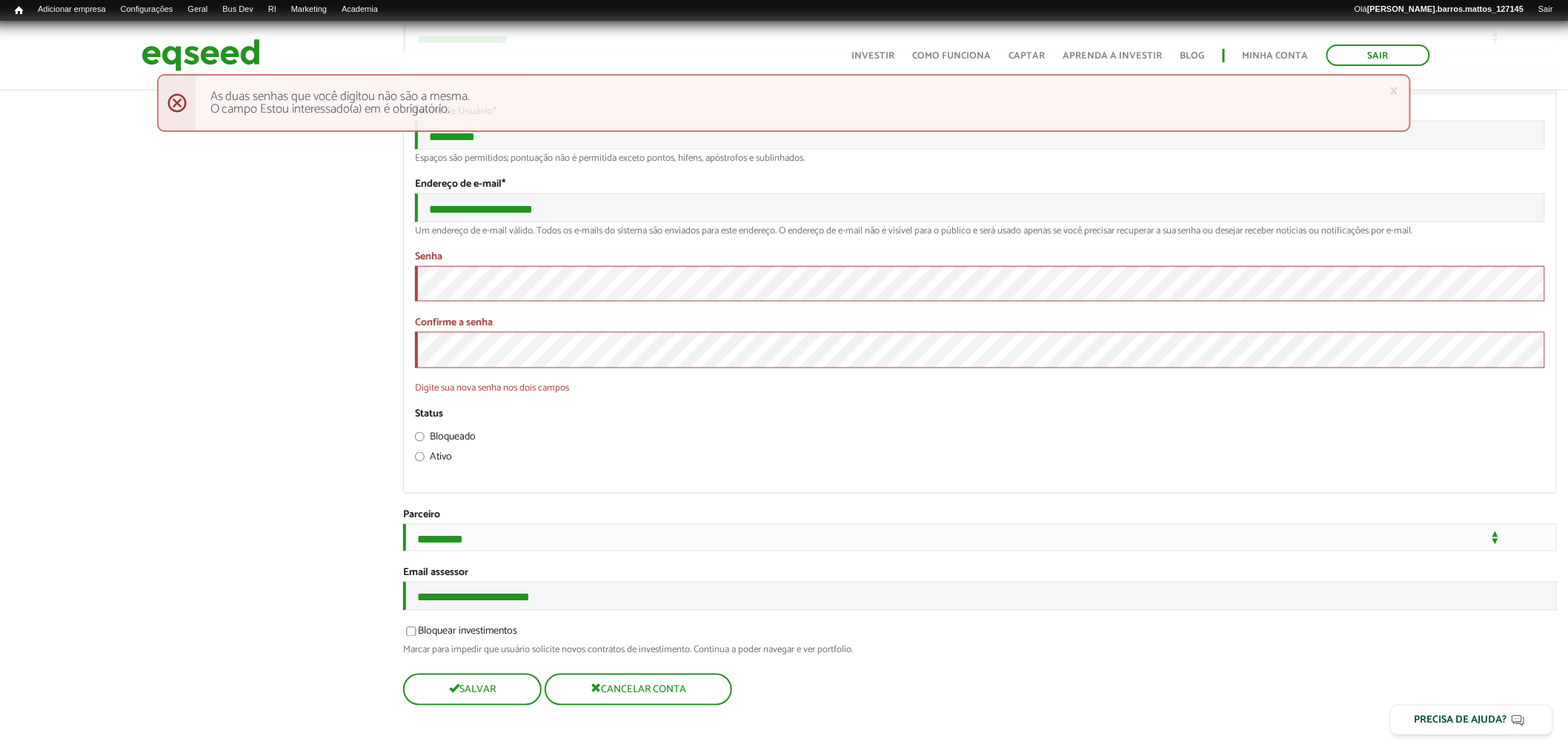
scroll to position [3159, 0]
click at [486, 682] on button "Salvar" at bounding box center [471, 689] width 136 height 29
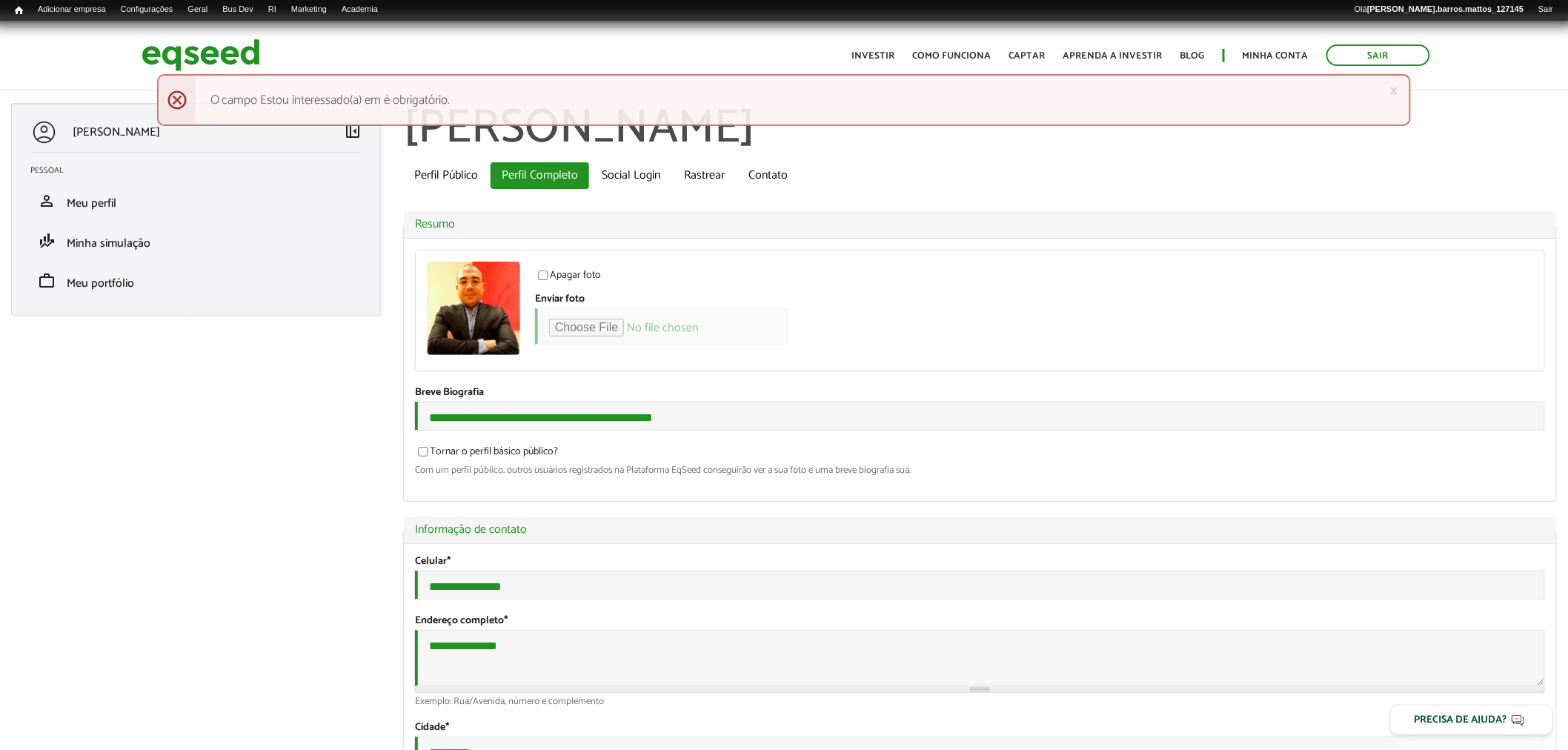
type input "**********"
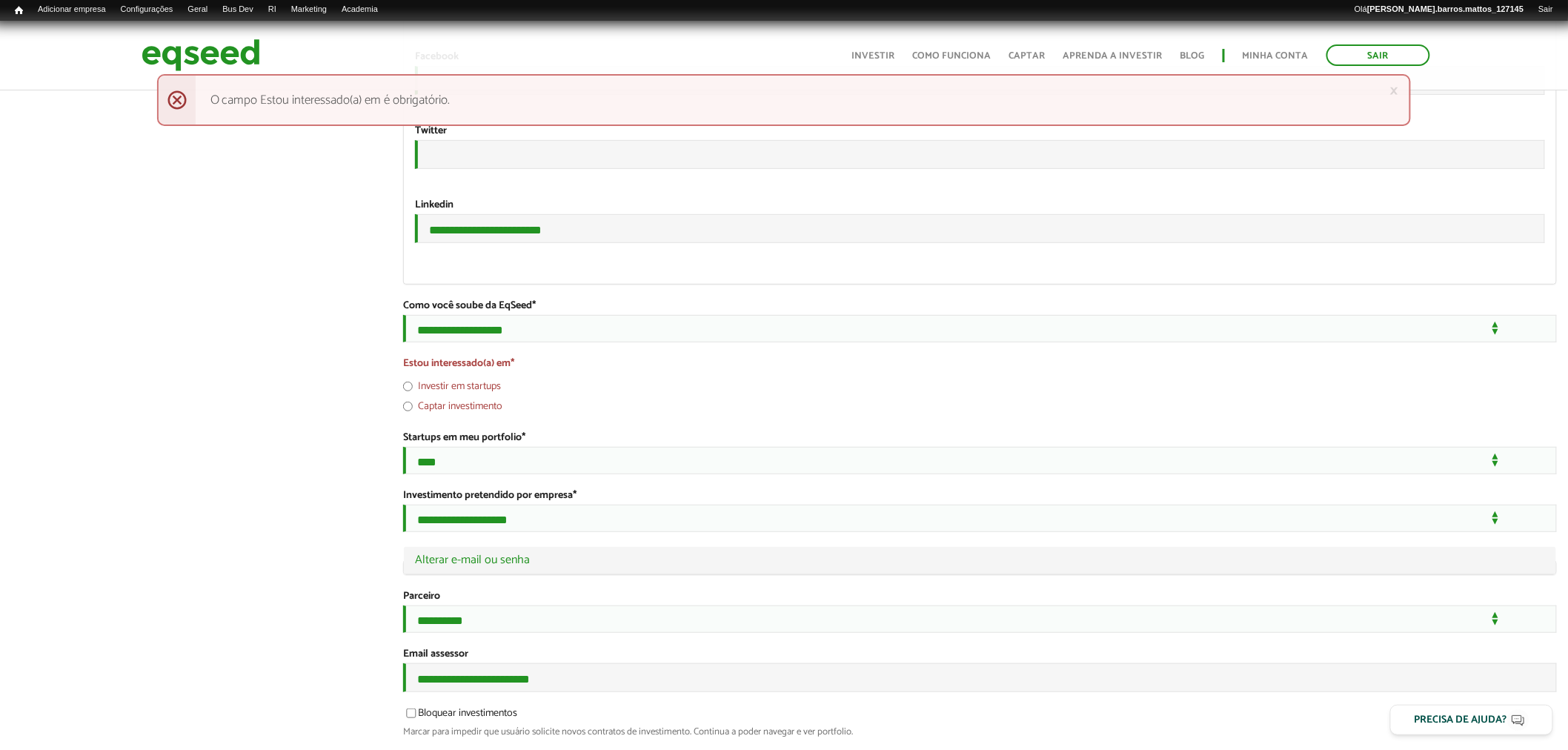
scroll to position [2548, 0]
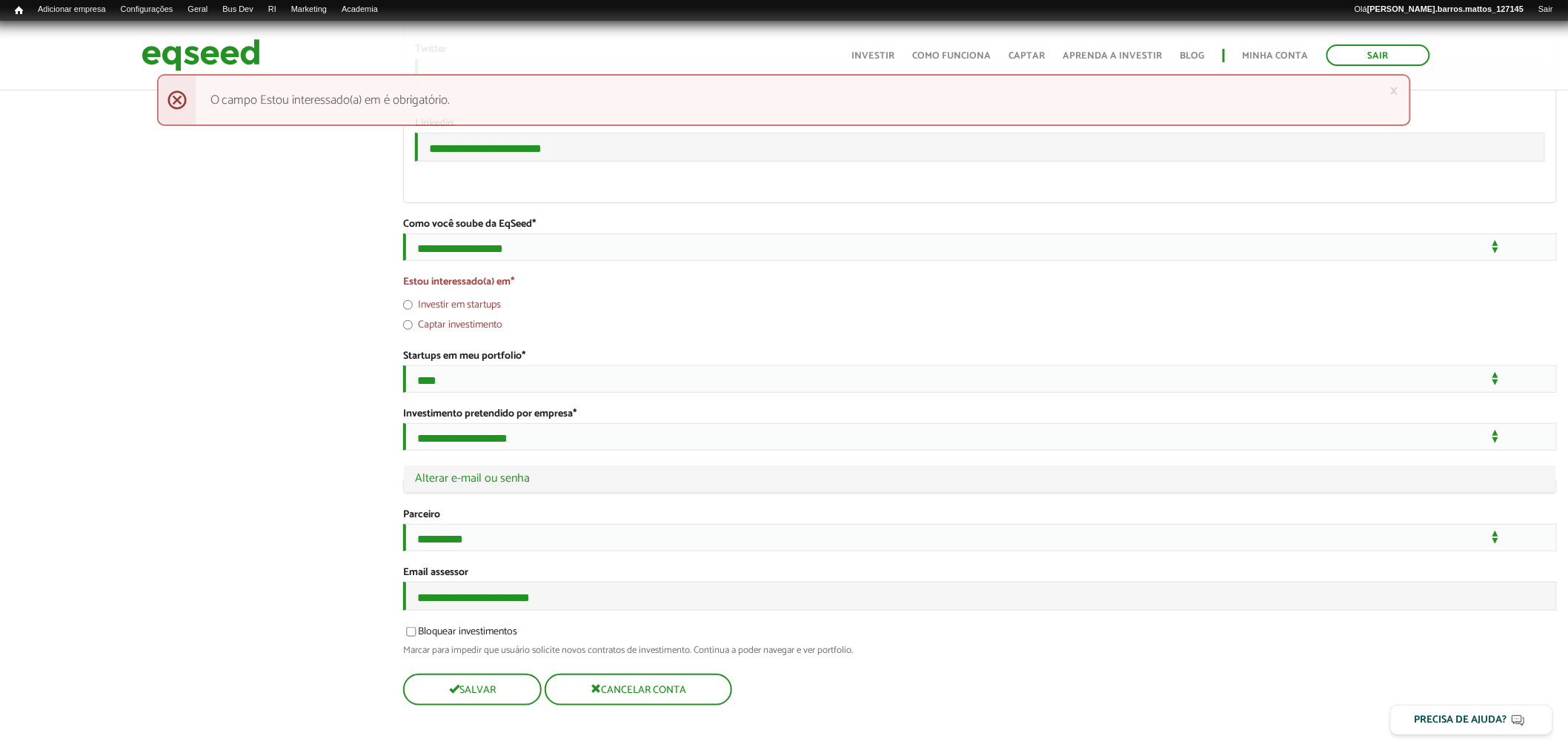
click at [461, 315] on label "Investir em startups" at bounding box center [452, 307] width 98 height 15
click at [451, 684] on span "submit" at bounding box center [452, 689] width 11 height 11
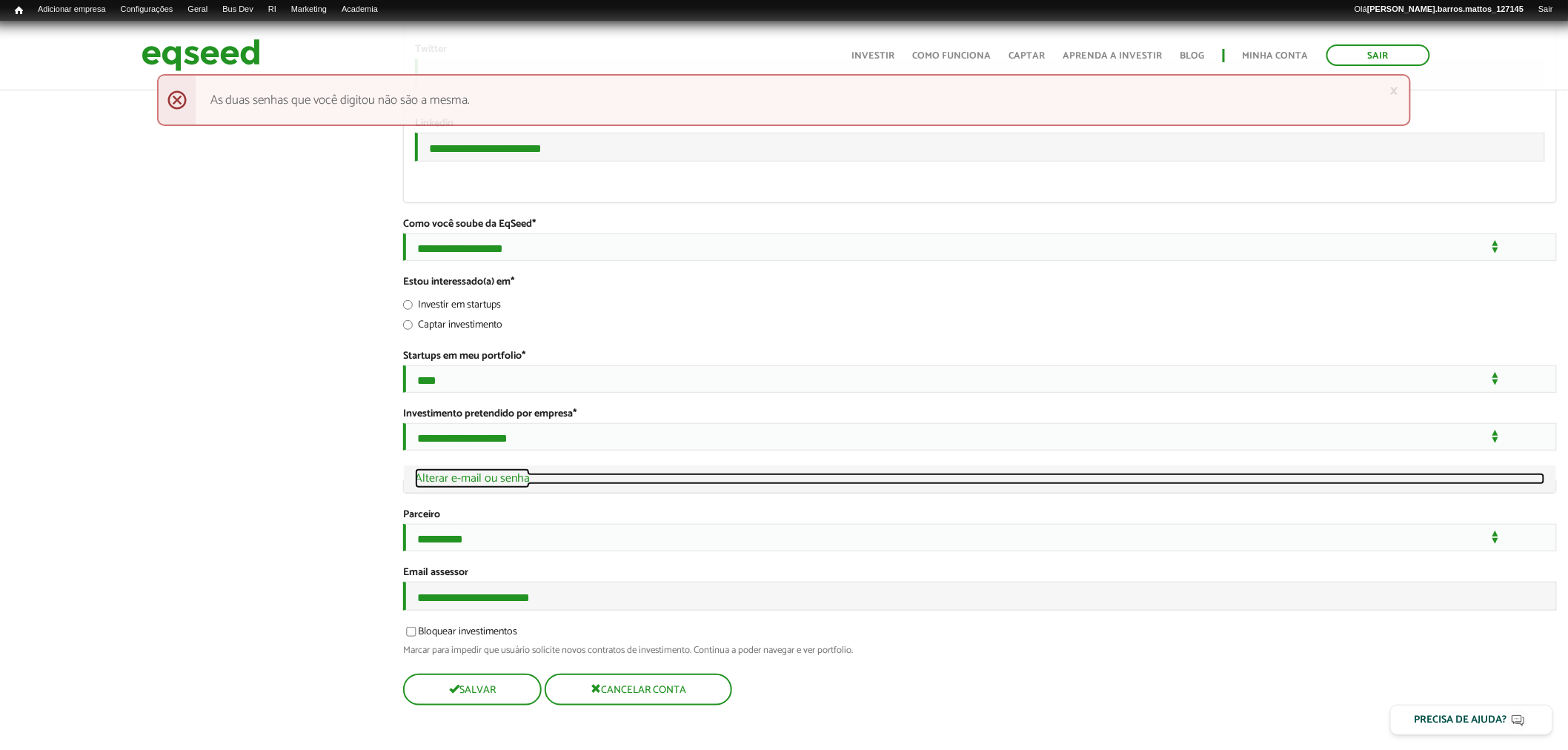
click at [527, 473] on link "Ocultar Alterar e-mail ou senha" at bounding box center [980, 478] width 1130 height 12
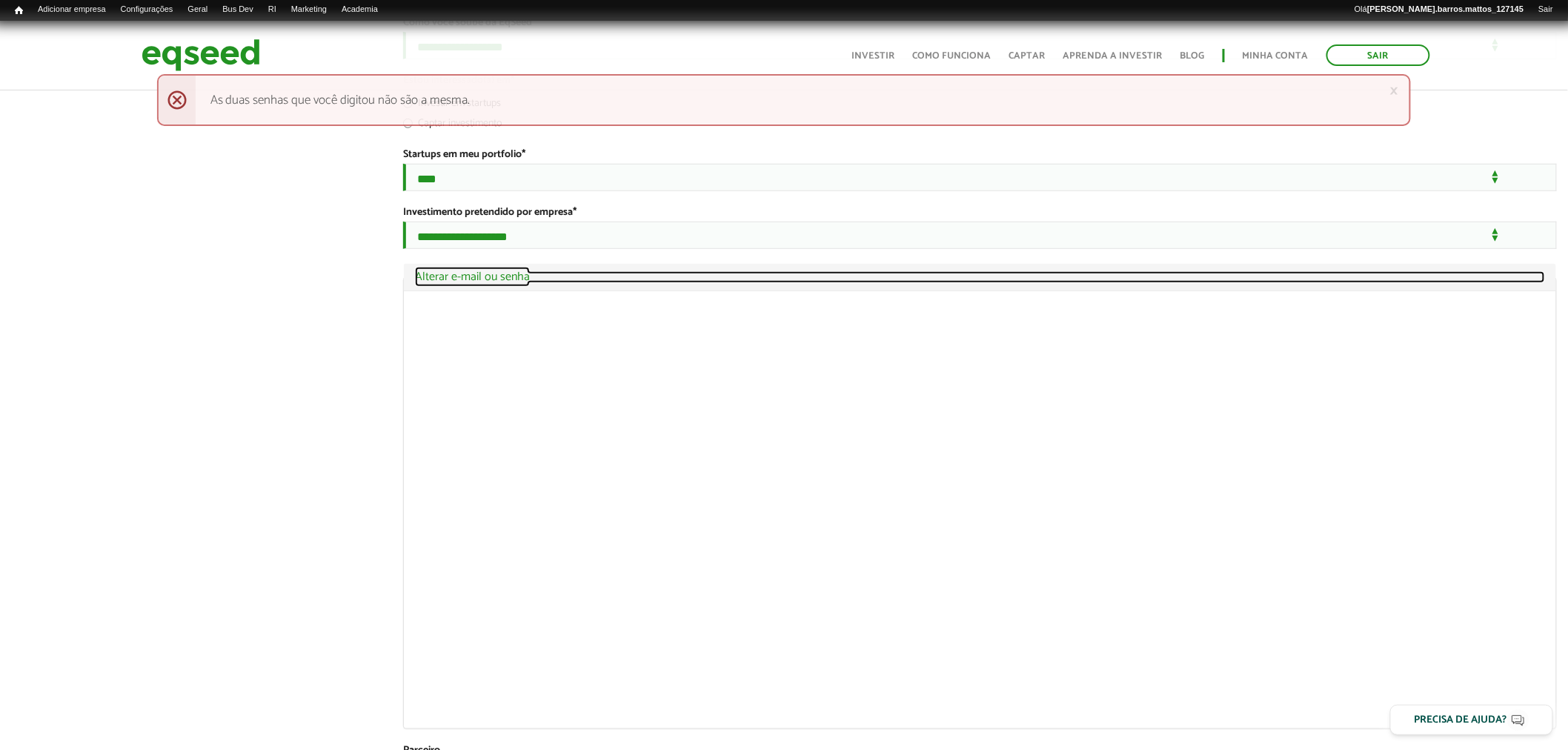
scroll to position [2929, 0]
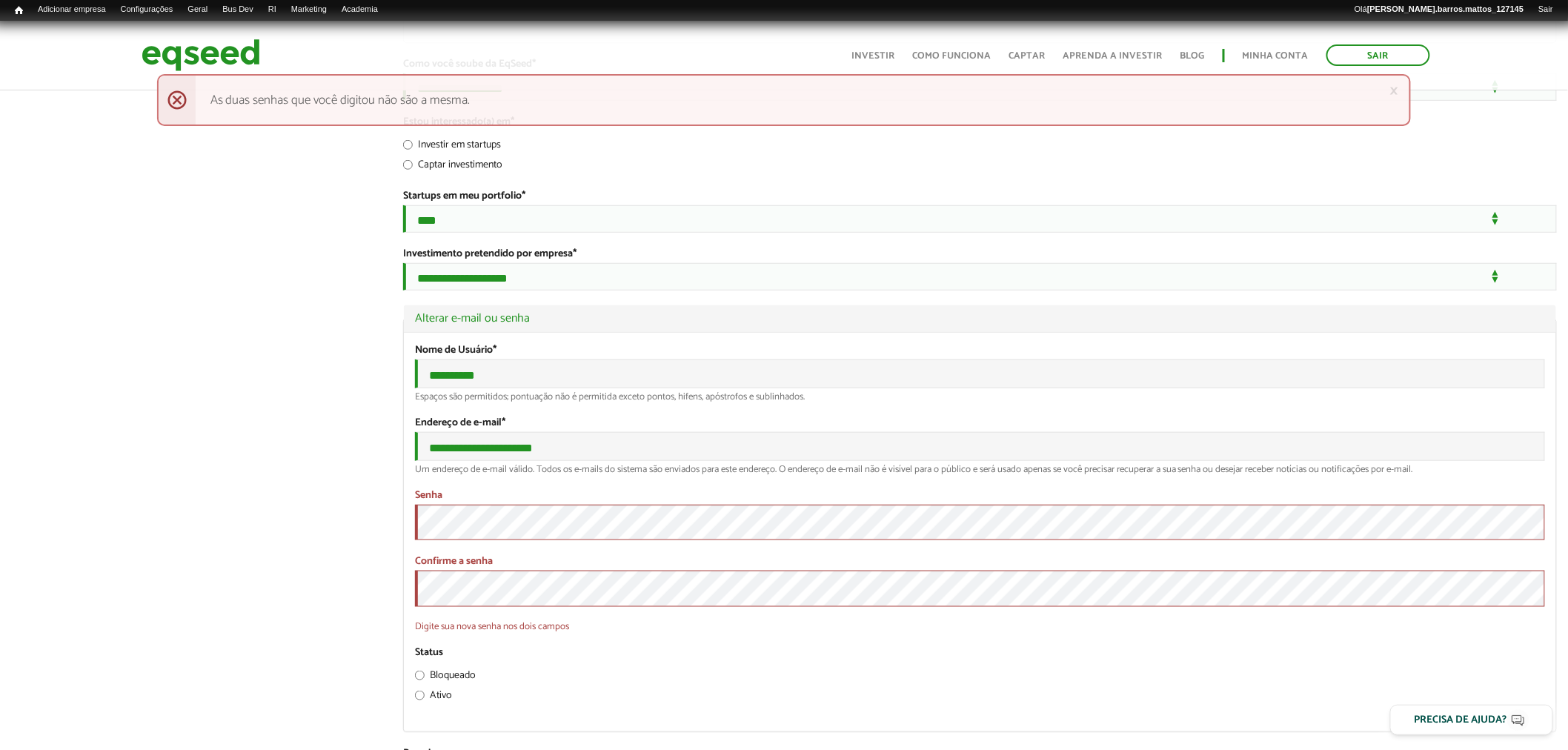
scroll to position [2664, 0]
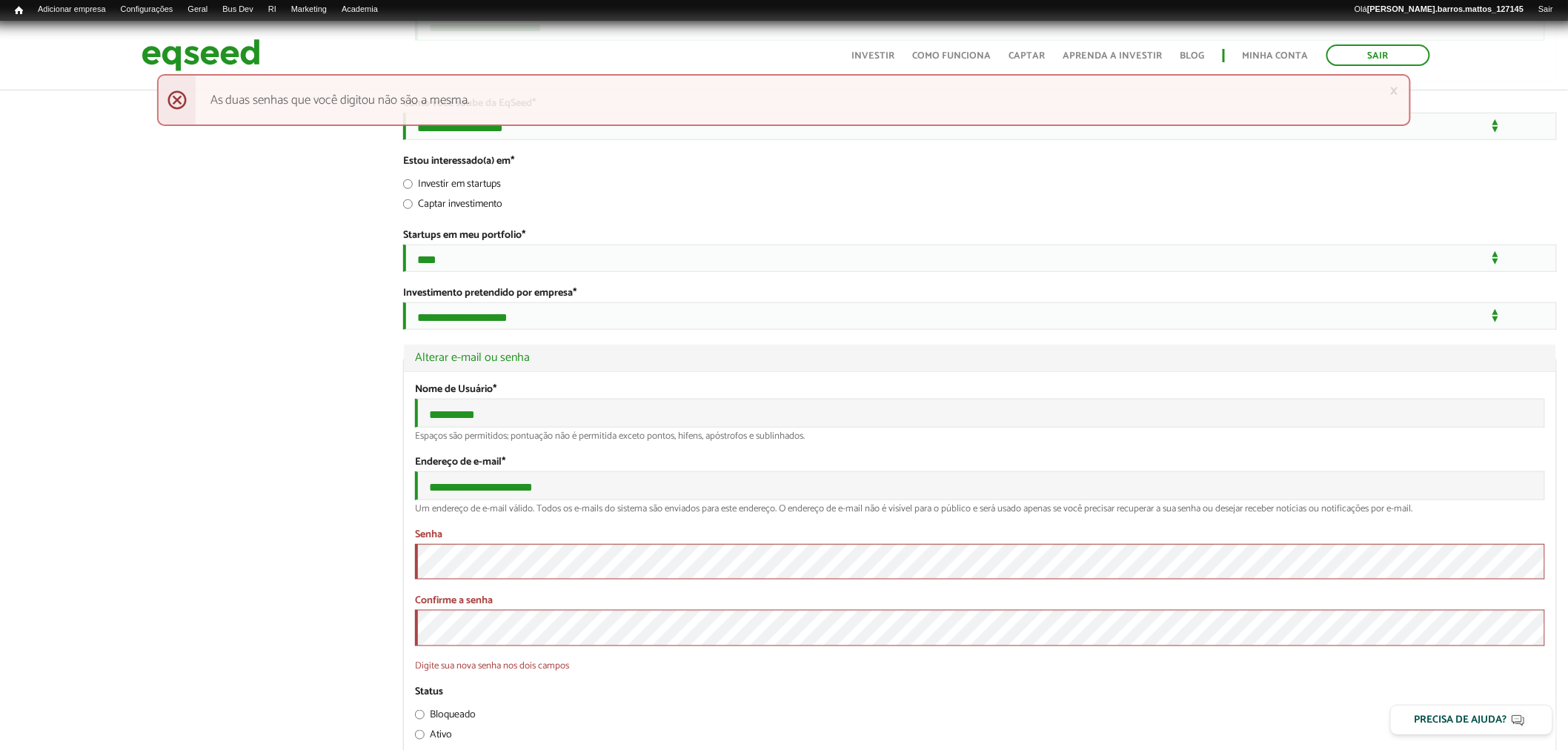
drag, startPoint x: 709, startPoint y: 167, endPoint x: 281, endPoint y: 179, distance: 428.2
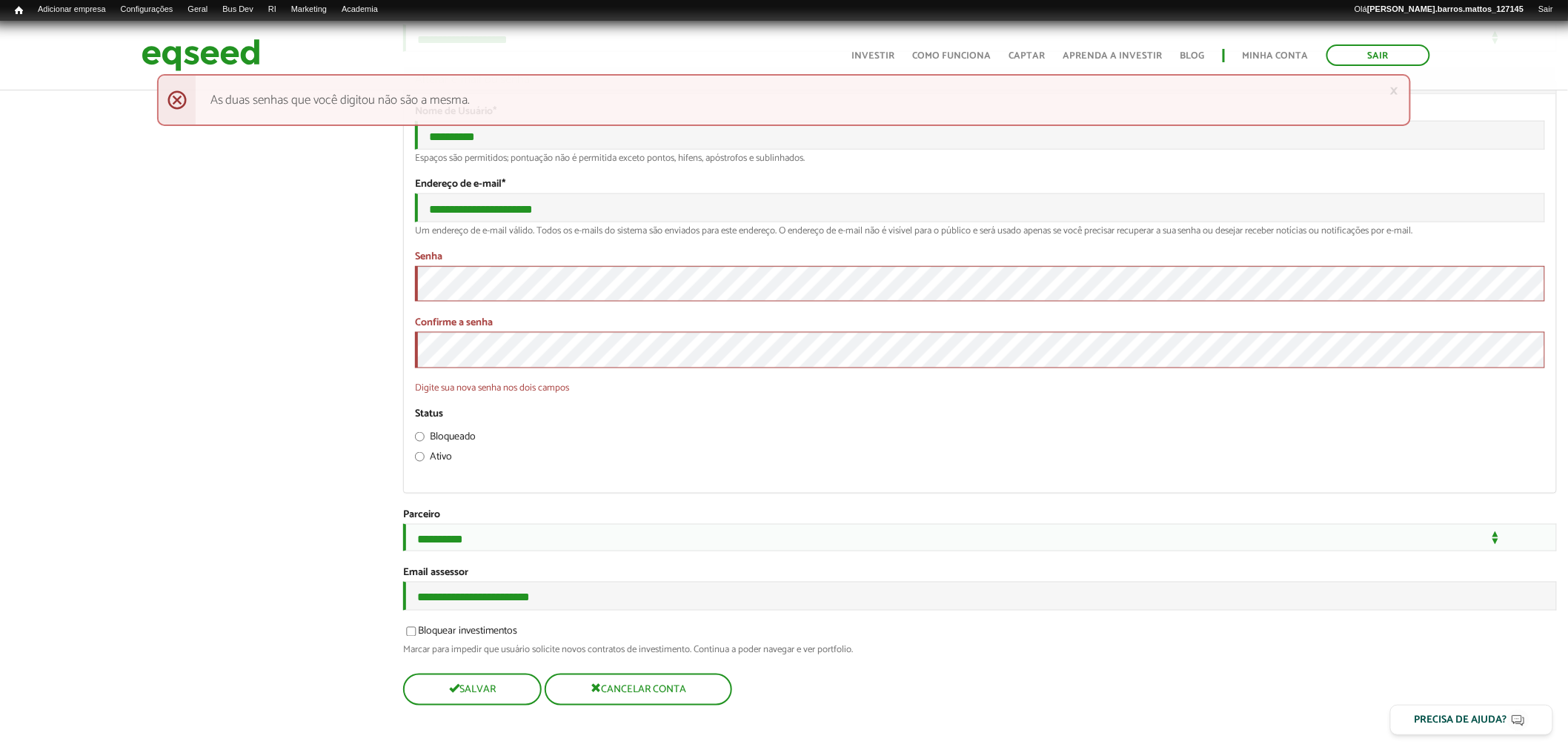
scroll to position [3159, 0]
click at [486, 678] on button "Salvar" at bounding box center [471, 689] width 136 height 29
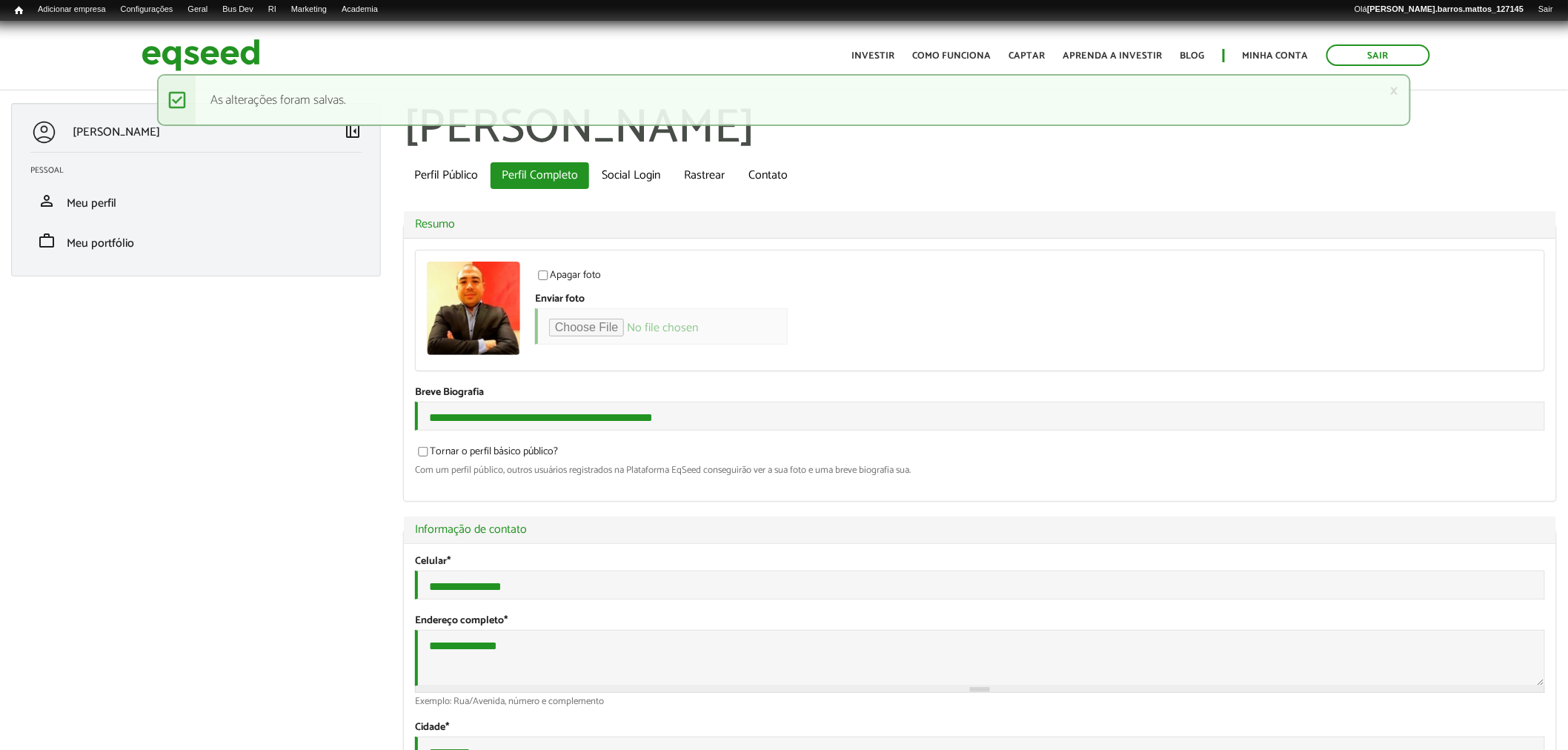
type input "**********"
click at [194, 53] on img at bounding box center [200, 55] width 119 height 40
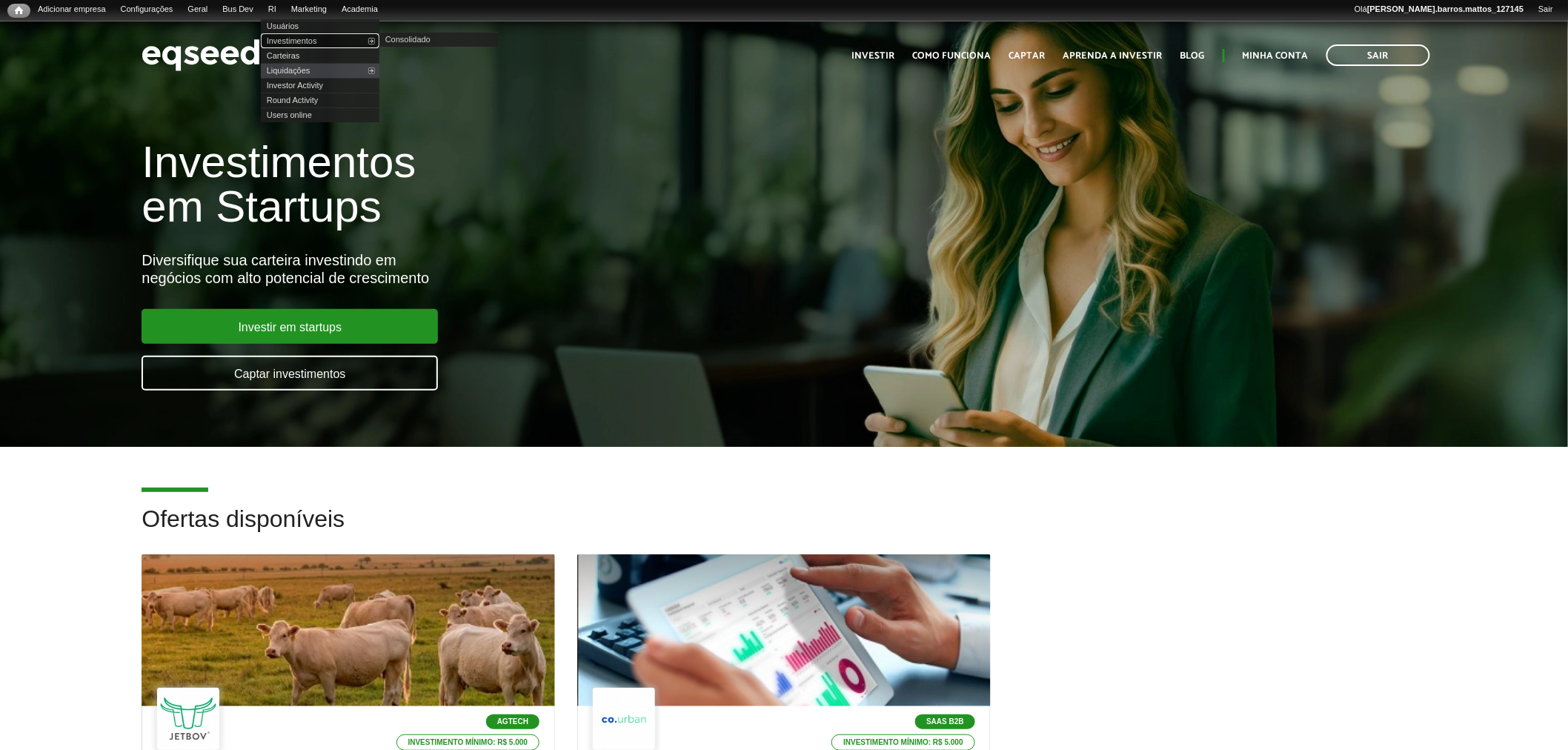
click at [297, 33] on link "Investimentos" at bounding box center [320, 40] width 119 height 15
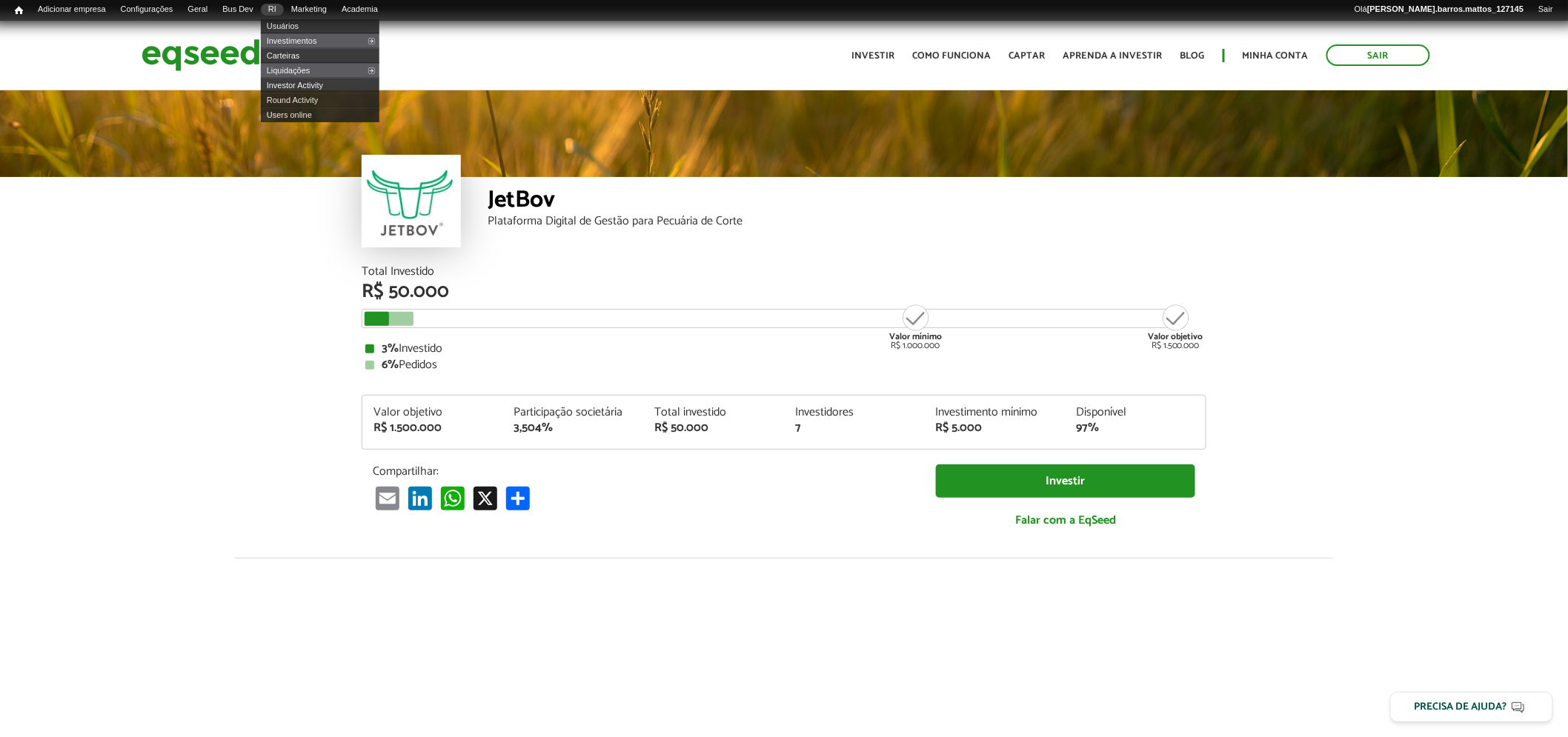
scroll to position [1747, 0]
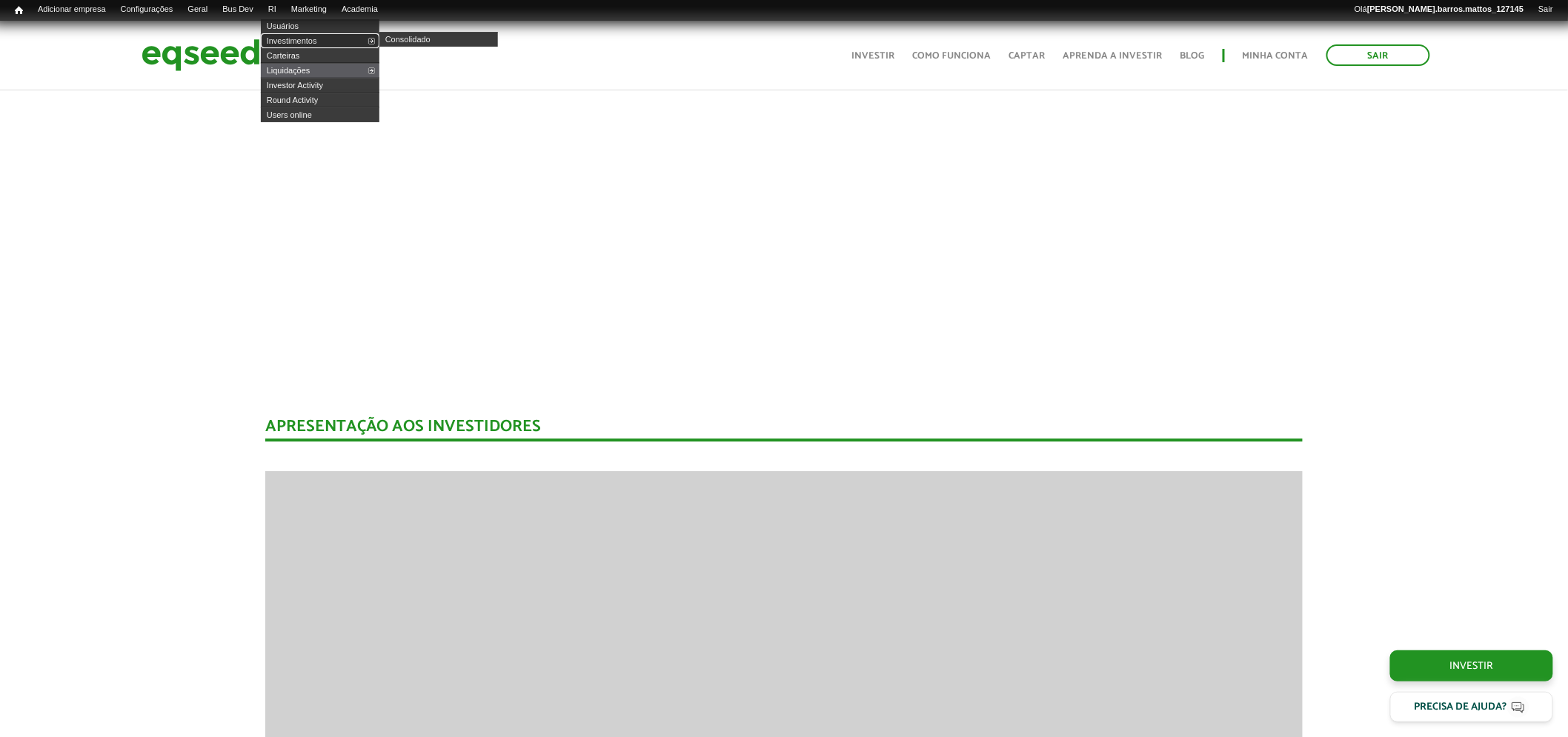
click at [293, 40] on link "Investimentos" at bounding box center [320, 40] width 119 height 15
